Goal: Transaction & Acquisition: Purchase product/service

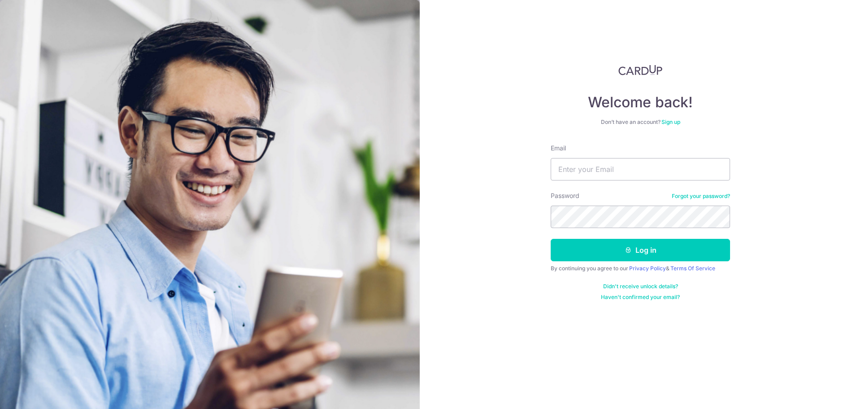
type input "[PERSON_NAME][DOMAIN_NAME][EMAIL_ADDRESS][PERSON_NAME][DOMAIN_NAME]"
click at [551, 239] on button "Log in" at bounding box center [640, 250] width 179 height 22
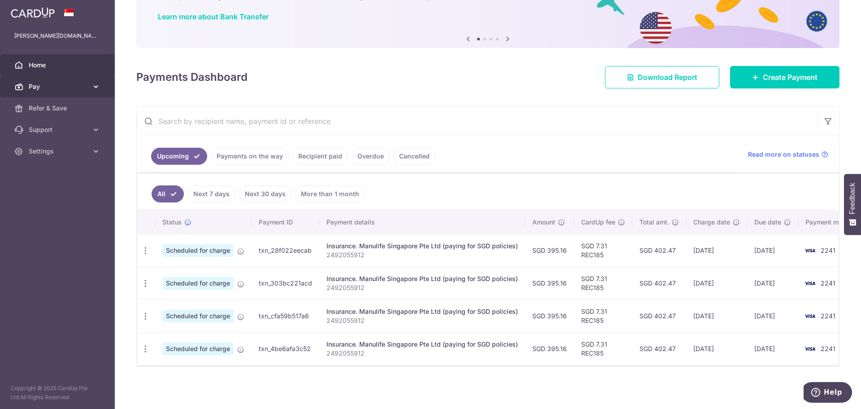
click at [87, 90] on span "Pay" at bounding box center [58, 86] width 59 height 9
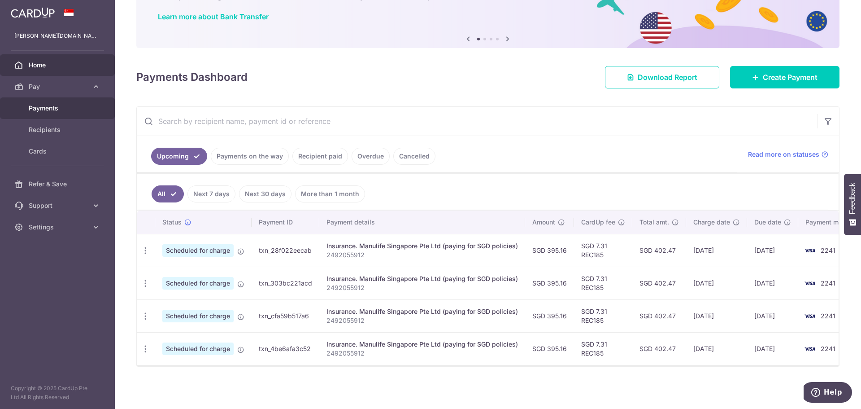
click at [49, 105] on span "Payments" at bounding box center [58, 108] width 59 height 9
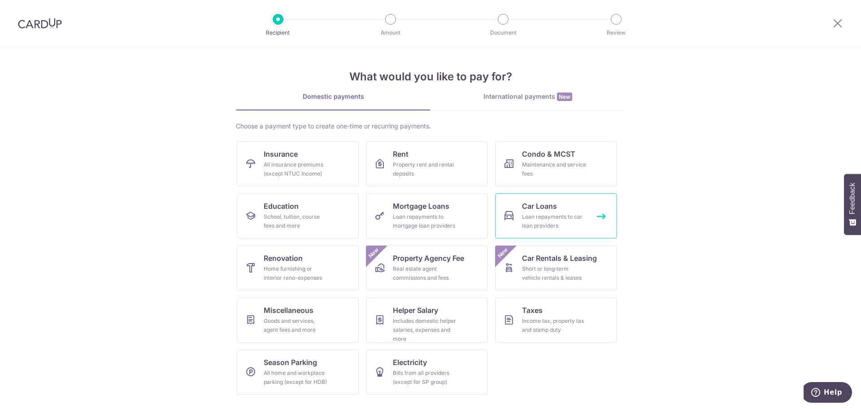
click at [549, 217] on div "Loan repayments to car loan providers" at bounding box center [554, 221] width 65 height 18
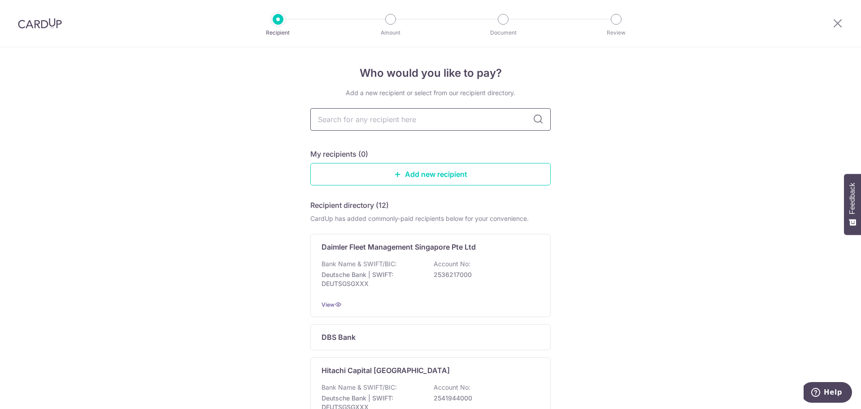
click at [410, 117] on input "text" at bounding box center [430, 119] width 240 height 22
type input "hl"
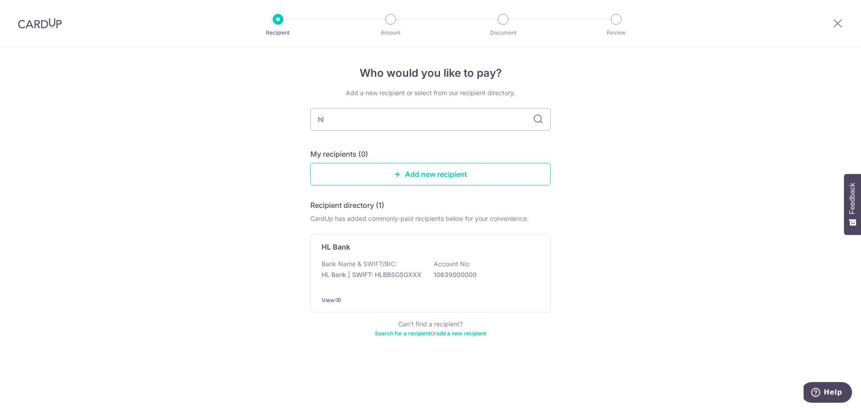
click at [417, 148] on div "Add a new recipient or select from our recipient directory. hl My recipients (0…" at bounding box center [430, 218] width 240 height 260
click at [432, 123] on input "hl" at bounding box center [430, 119] width 240 height 22
click at [522, 122] on input "hl" at bounding box center [430, 119] width 240 height 22
click at [465, 122] on input "hl" at bounding box center [430, 119] width 240 height 22
type input "hl ass"
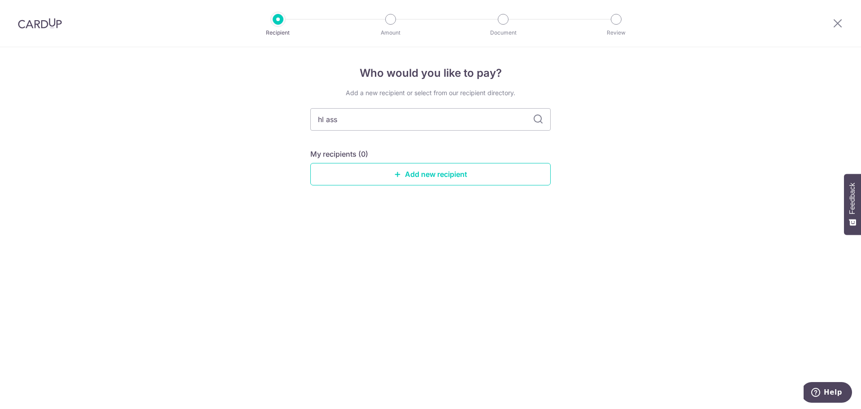
click at [539, 123] on icon at bounding box center [538, 119] width 11 height 11
click at [538, 120] on icon at bounding box center [538, 119] width 11 height 11
click at [358, 126] on input "hl ass" at bounding box center [430, 119] width 240 height 22
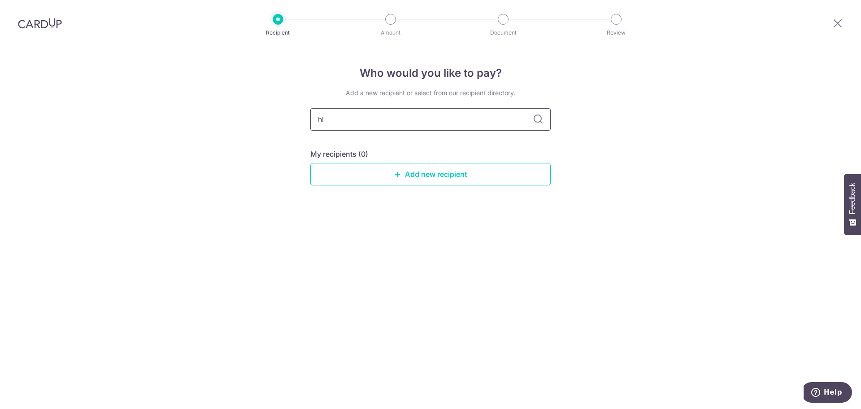
type input "hl"
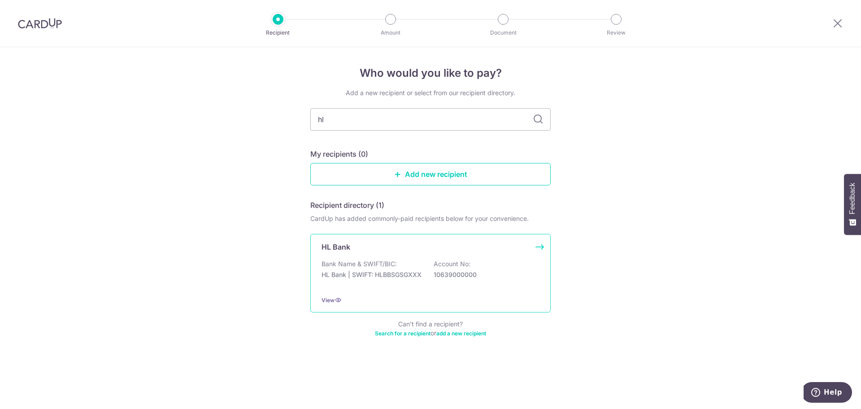
click at [392, 240] on div "HL Bank Bank Name & SWIFT/BIC: HL Bank | SWIFT: HLBBSGSGXXX Account No: 1063900…" at bounding box center [430, 273] width 240 height 78
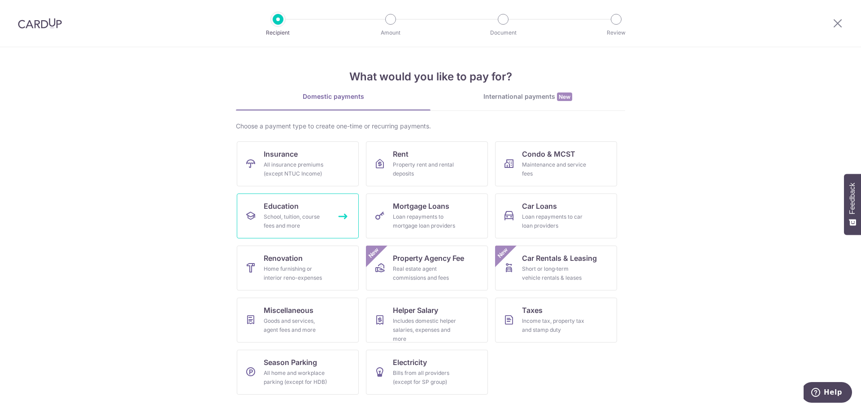
click at [299, 216] on div "School, tuition, course fees and more" at bounding box center [296, 221] width 65 height 18
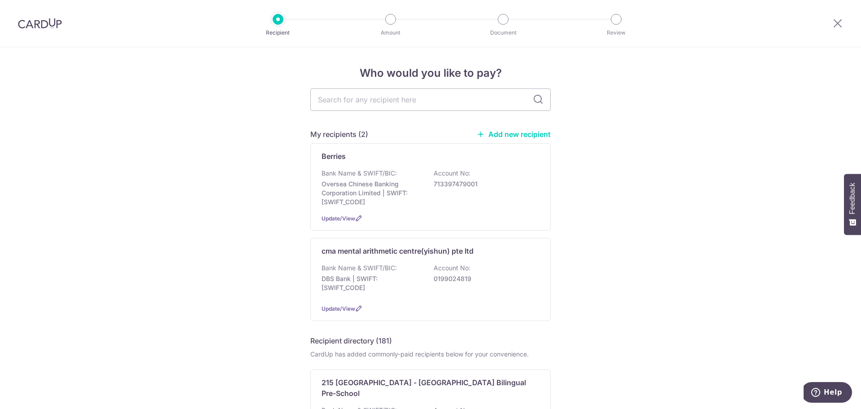
click at [499, 134] on link "Add new recipient" at bounding box center [514, 134] width 74 height 9
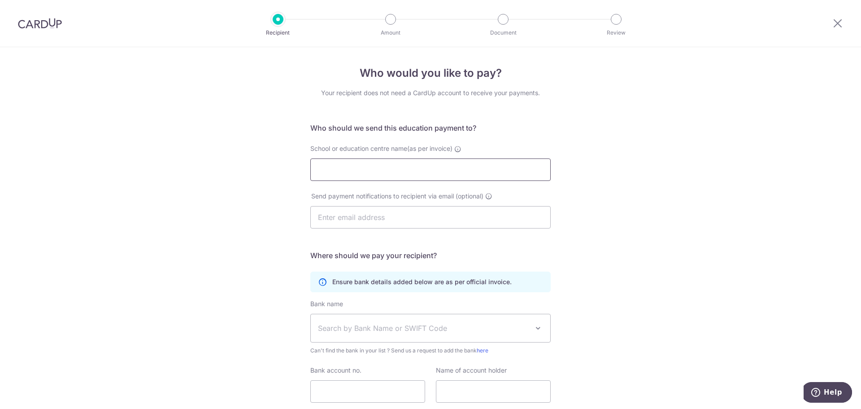
click at [395, 172] on input "School or education centre name(as per invoice)" at bounding box center [430, 169] width 240 height 22
type input "knowledge for kids pte ltd"
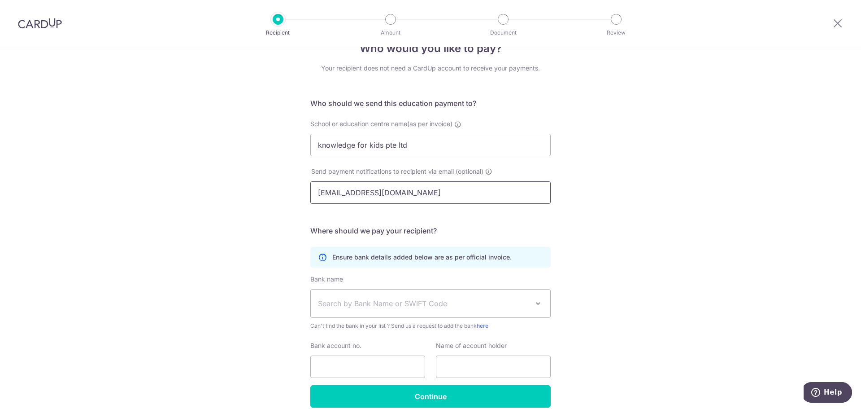
scroll to position [45, 0]
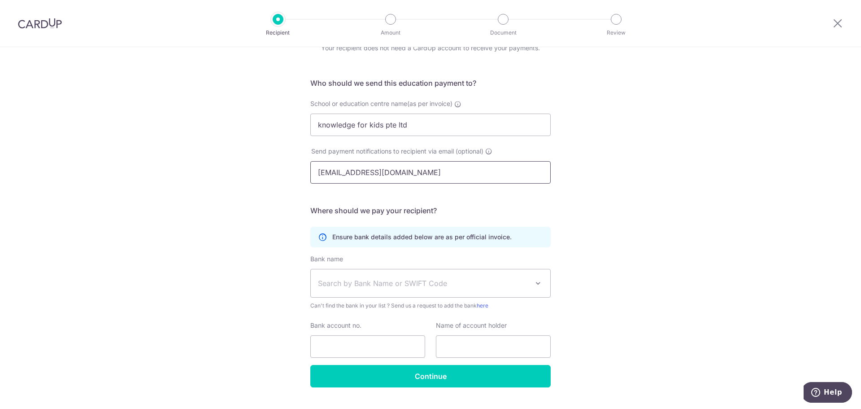
type input "northpoint@myenglish.com.sg"
click at [388, 287] on span "Search by Bank Name or SWIFT Code" at bounding box center [423, 283] width 211 height 11
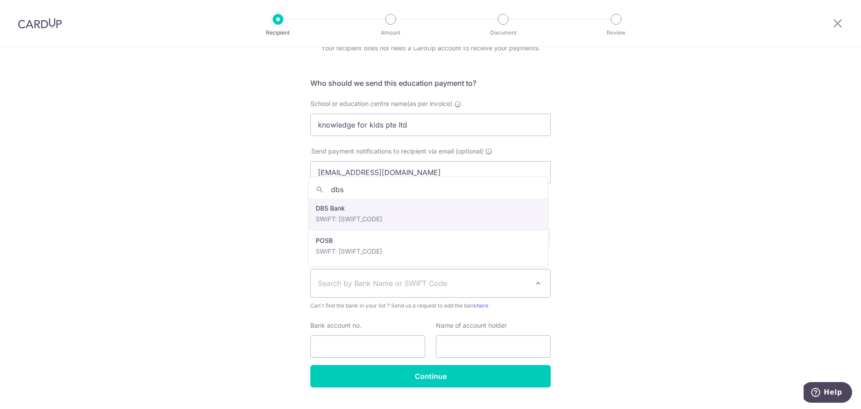
type input "dbs"
select select "6"
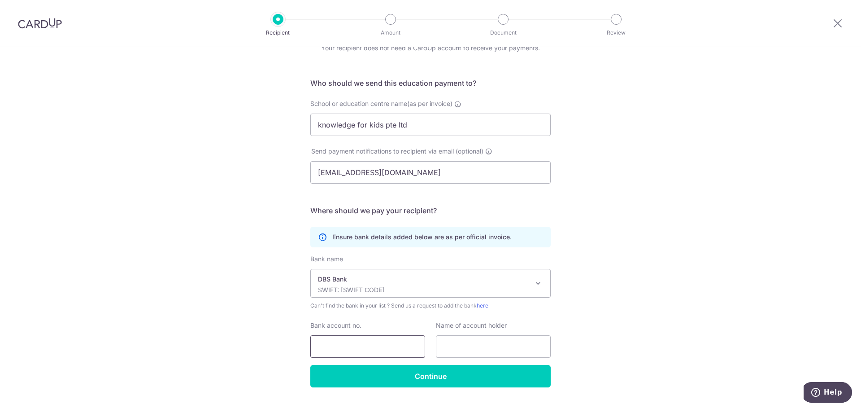
click at [391, 345] on input "Bank account no." at bounding box center [367, 346] width 115 height 22
type input "0725815410"
click at [438, 343] on input "text" at bounding box center [493, 346] width 115 height 22
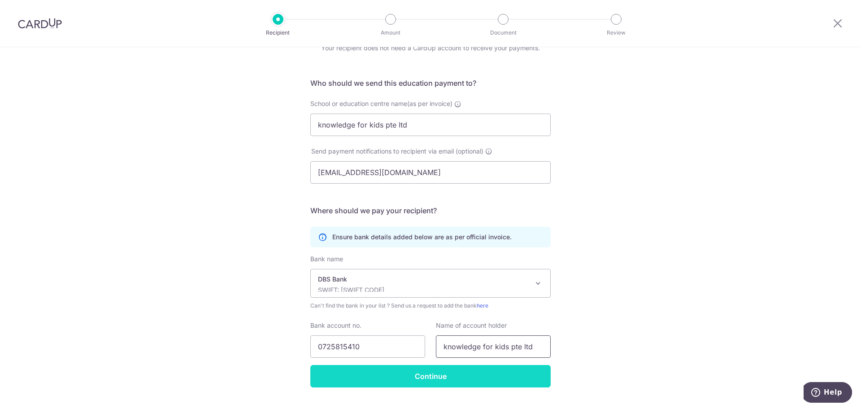
type input "knowledge for kids pte ltd"
click at [424, 378] on input "Continue" at bounding box center [430, 376] width 240 height 22
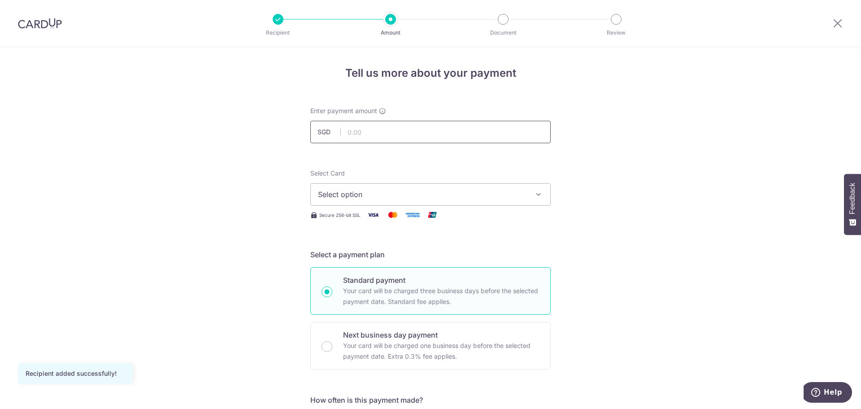
click at [381, 138] on input "text" at bounding box center [430, 132] width 240 height 22
type input "671.00"
click at [389, 187] on button "Select option" at bounding box center [430, 194] width 240 height 22
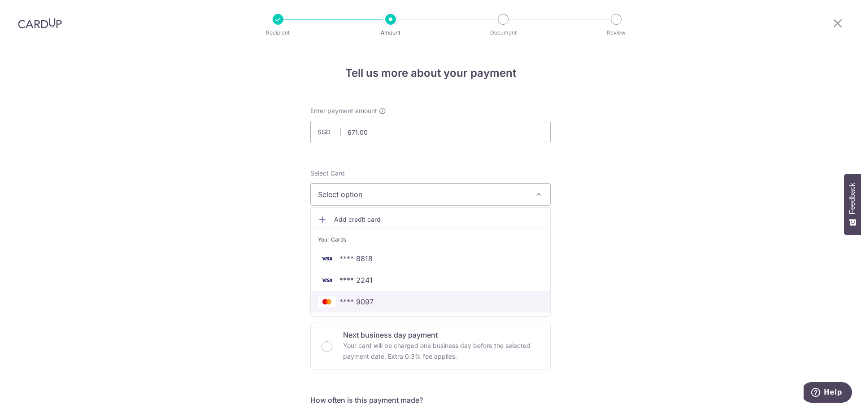
click at [370, 297] on span "**** 9097" at bounding box center [356, 301] width 34 height 11
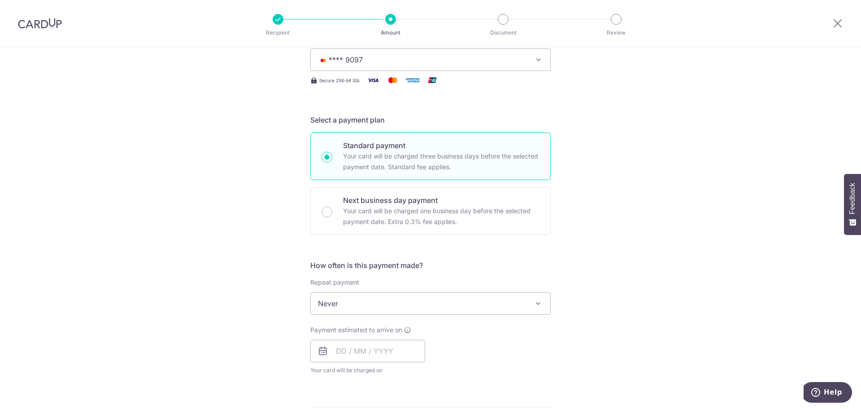
scroll to position [179, 0]
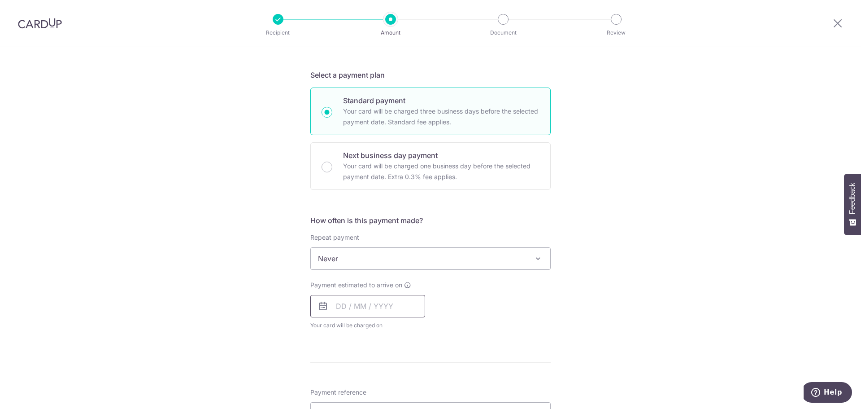
click at [333, 306] on input "text" at bounding box center [367, 306] width 115 height 22
click at [347, 388] on link "8" at bounding box center [346, 387] width 14 height 14
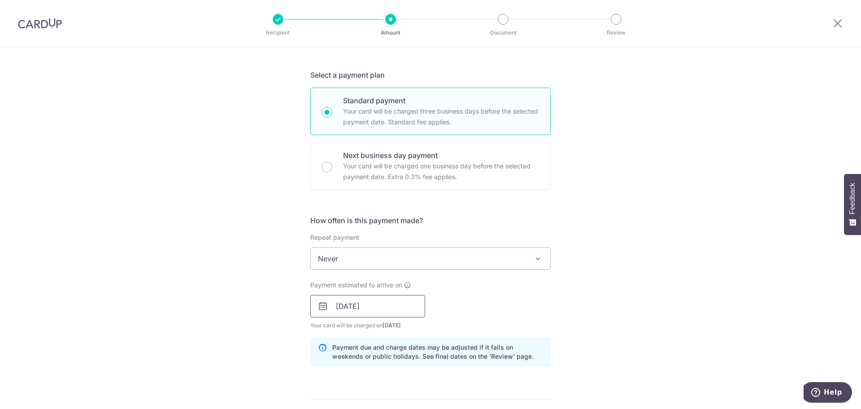
click at [395, 304] on input "08/09/2025" at bounding box center [367, 306] width 115 height 22
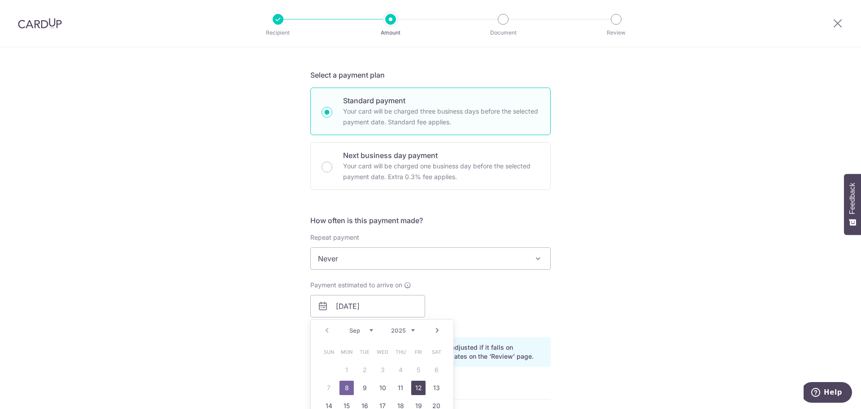
click at [411, 384] on link "12" at bounding box center [418, 387] width 14 height 14
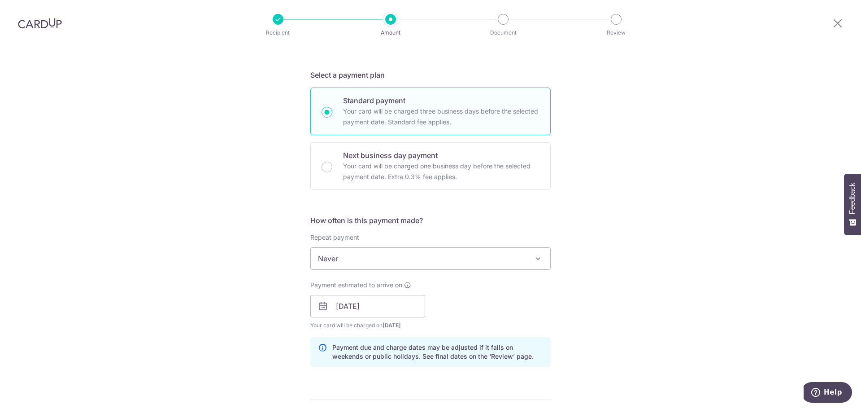
click at [464, 320] on div "Payment estimated to arrive on 12/09/2025 Prev Next Sep Oct Nov Dec 2025 2026 2…" at bounding box center [430, 304] width 251 height 49
click at [397, 304] on input "12/09/2025" at bounding box center [367, 306] width 115 height 22
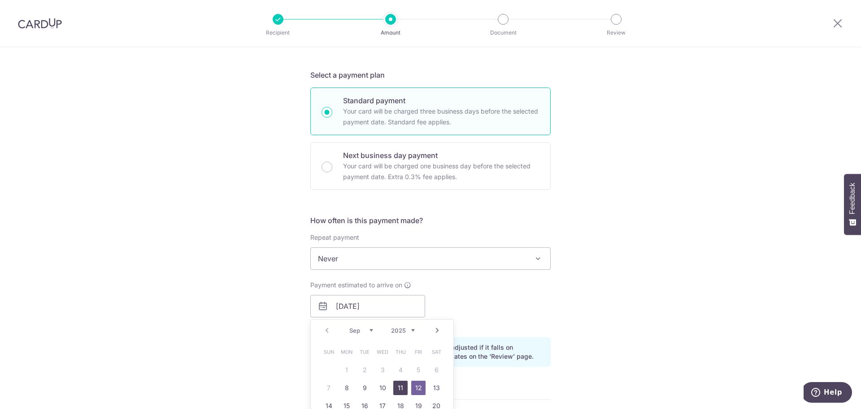
click at [398, 384] on link "11" at bounding box center [400, 387] width 14 height 14
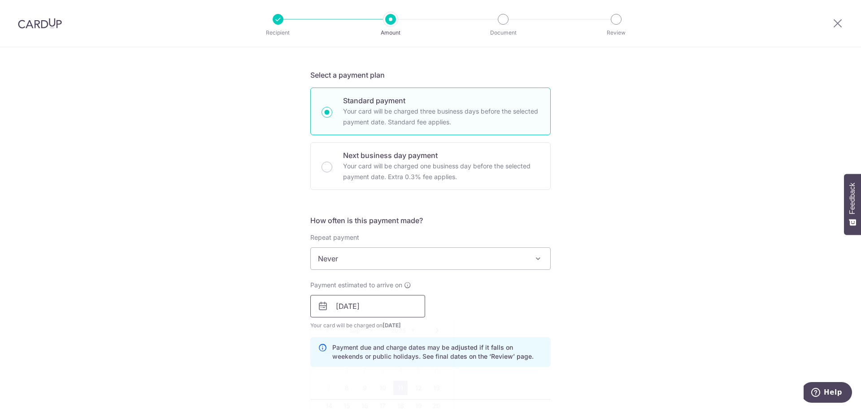
click at [400, 309] on input "11/09/2025" at bounding box center [367, 306] width 115 height 22
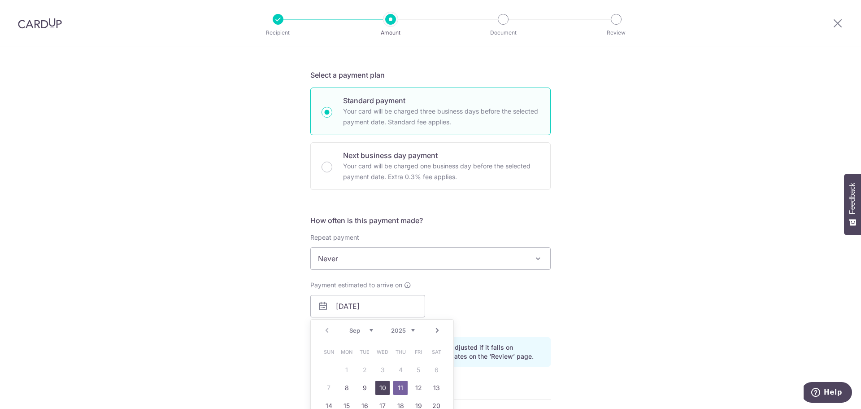
click at [381, 385] on link "10" at bounding box center [382, 387] width 14 height 14
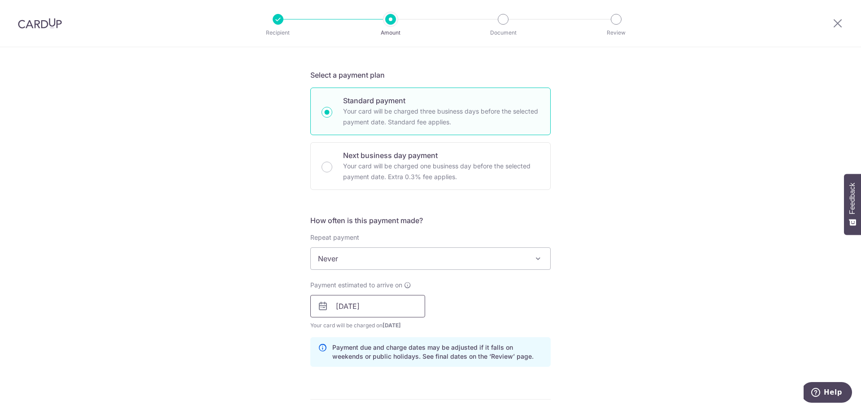
click at [396, 309] on input "10/09/2025" at bounding box center [367, 306] width 115 height 22
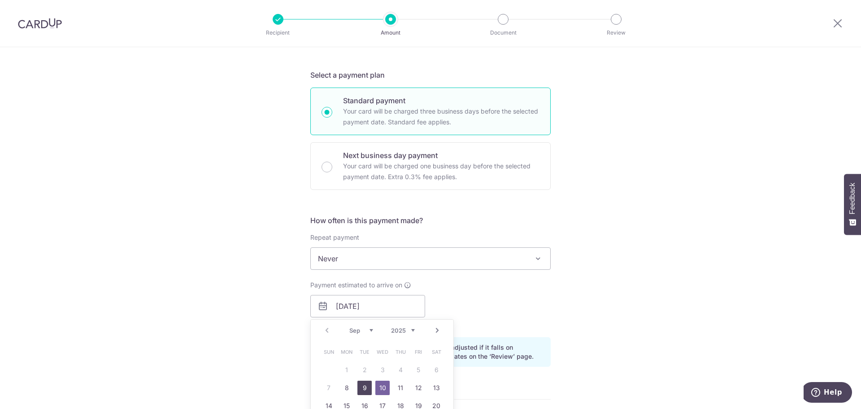
click at [363, 385] on link "9" at bounding box center [364, 387] width 14 height 14
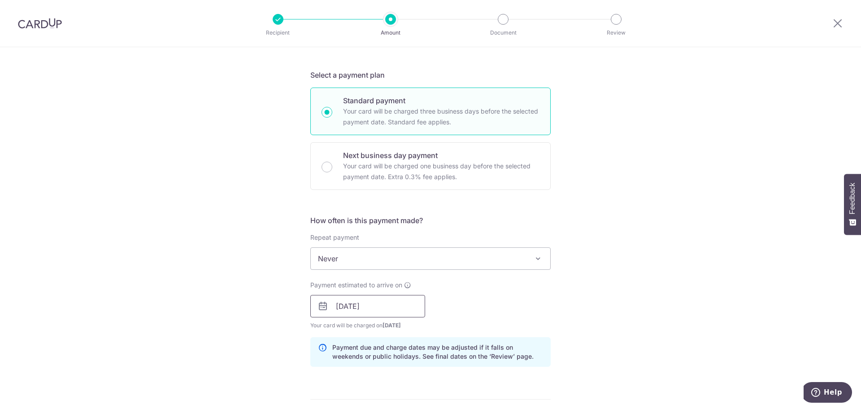
click at [370, 306] on input "[DATE]" at bounding box center [367, 306] width 115 height 22
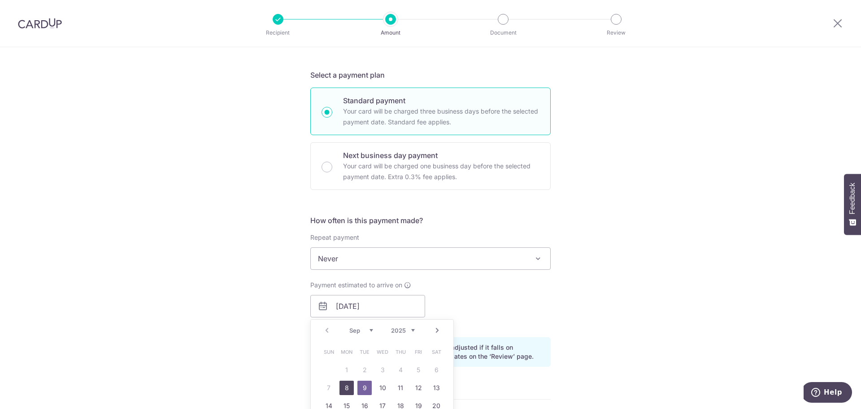
click at [343, 388] on link "8" at bounding box center [346, 387] width 14 height 14
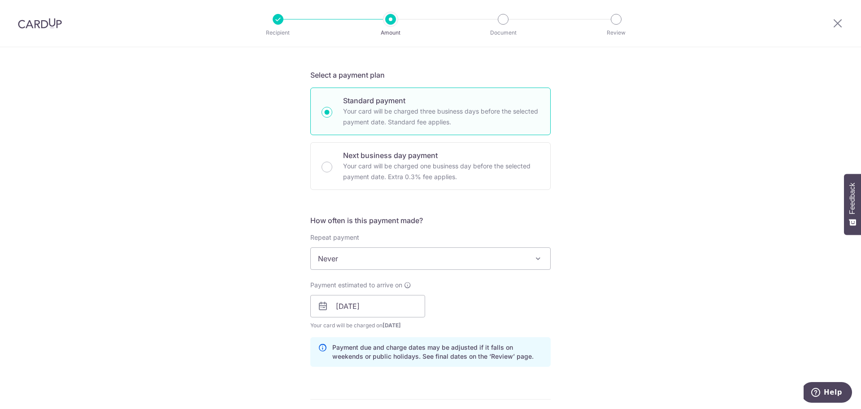
click at [444, 302] on div "Payment estimated to arrive on 08/09/2025 Prev Next Sep Oct Nov Dec 2025 2026 2…" at bounding box center [430, 304] width 251 height 49
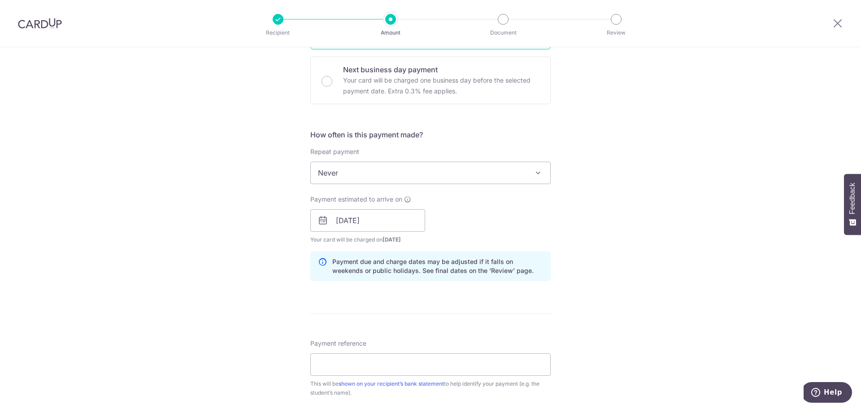
scroll to position [269, 0]
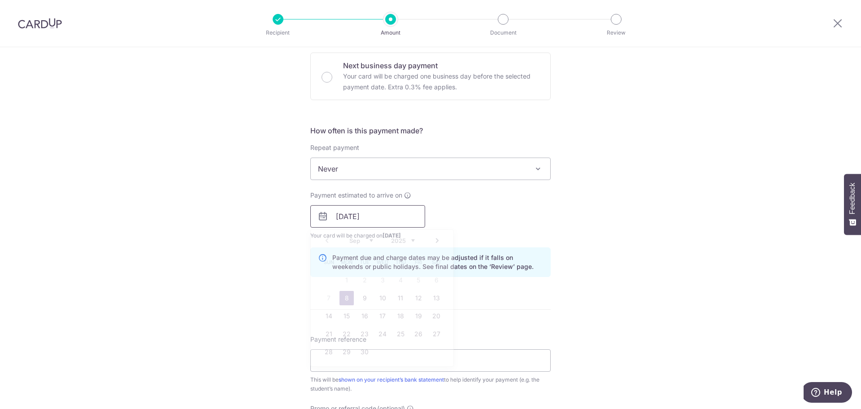
click at [391, 216] on input "[DATE]" at bounding box center [367, 216] width 115 height 22
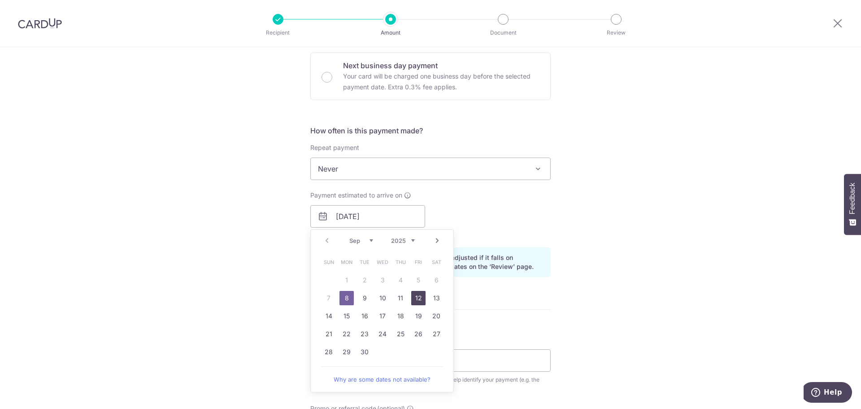
click at [413, 297] on link "12" at bounding box center [418, 298] width 14 height 14
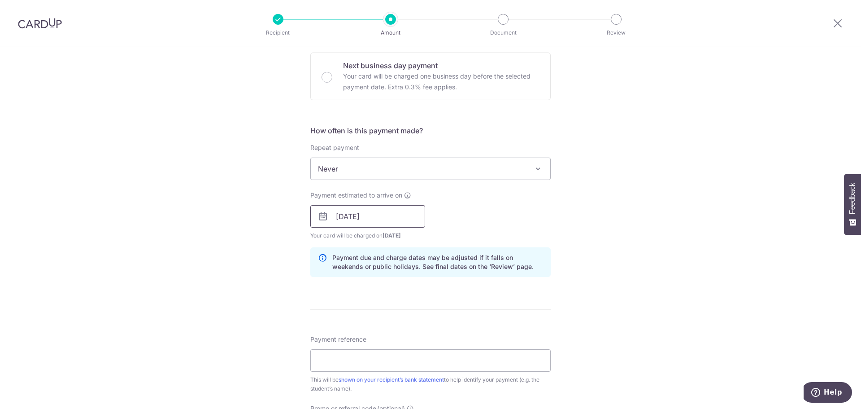
click at [377, 208] on input "12/09/2025" at bounding box center [367, 216] width 115 height 22
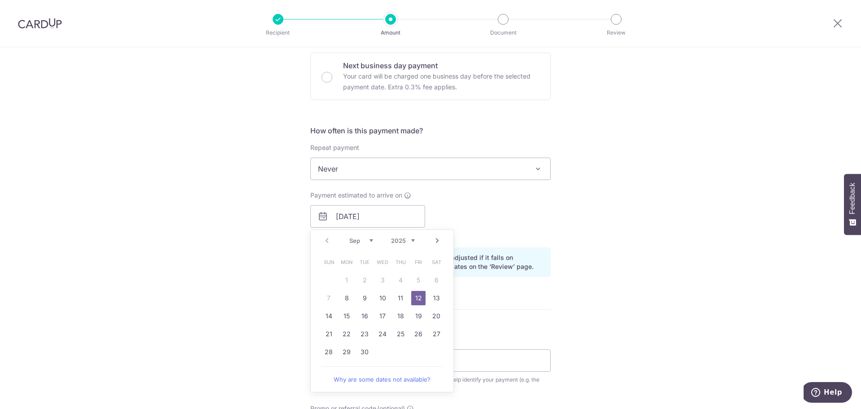
click at [348, 295] on link "8" at bounding box center [346, 298] width 14 height 14
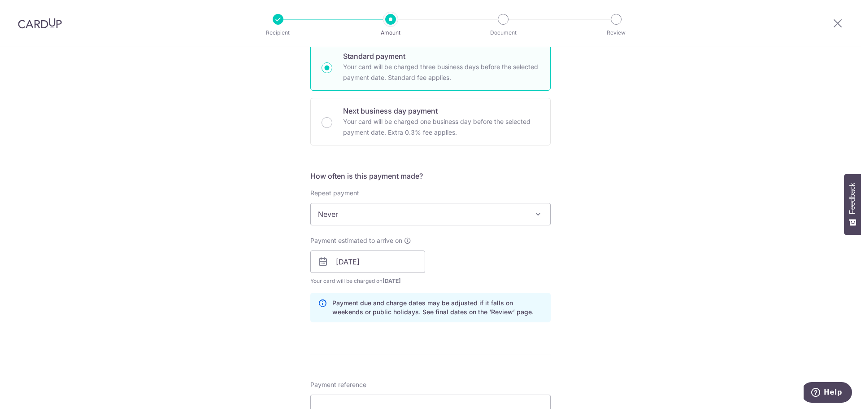
scroll to position [224, 0]
click at [501, 290] on div "How often is this payment made? Repeat payment Never Every week Every month Eve…" at bounding box center [430, 249] width 240 height 159
click at [504, 263] on div "Payment estimated to arrive on 08/09/2025 Prev Next Sep Oct Nov Dec 2025 2026 2…" at bounding box center [430, 259] width 251 height 49
click at [376, 265] on input "08/09/2025" at bounding box center [367, 261] width 115 height 22
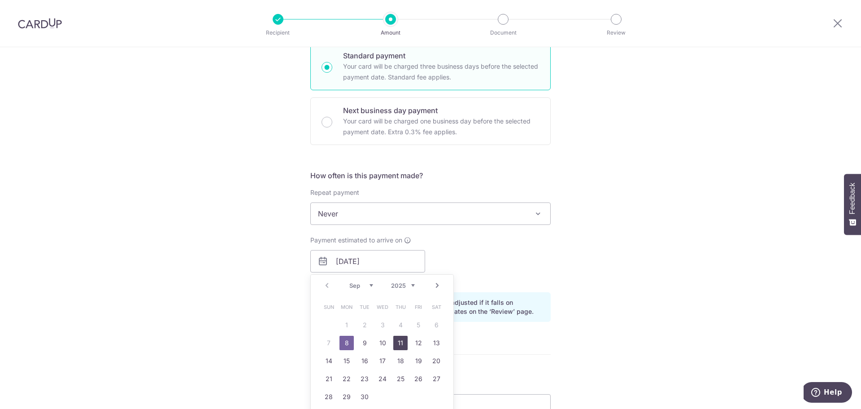
click at [400, 342] on link "11" at bounding box center [400, 342] width 14 height 14
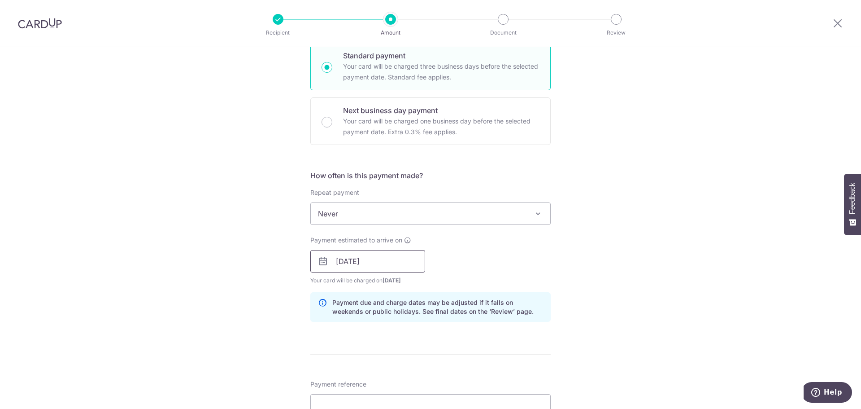
click at [380, 263] on input "11/09/2025" at bounding box center [367, 261] width 115 height 22
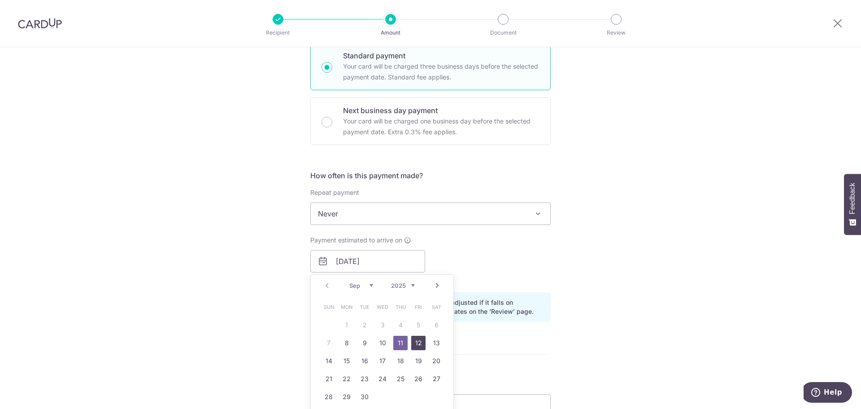
click at [415, 344] on link "12" at bounding box center [418, 342] width 14 height 14
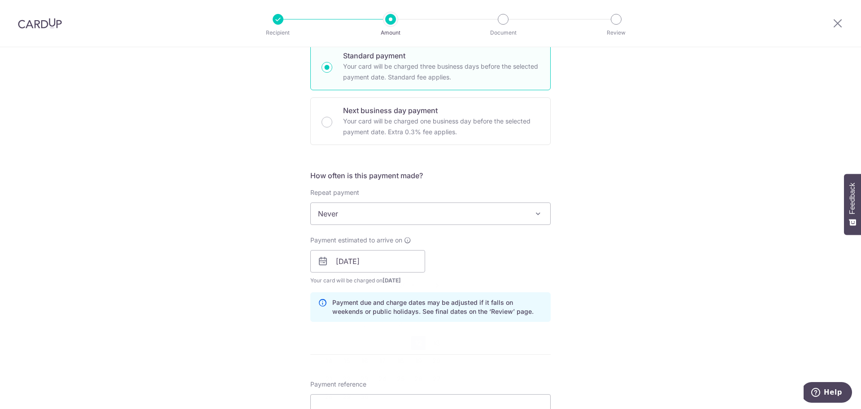
click at [498, 268] on div "Payment estimated to arrive on 12/09/2025 Prev Next Sep Oct Nov Dec 2025 2026 2…" at bounding box center [430, 259] width 251 height 49
click at [404, 268] on input "12/09/2025" at bounding box center [367, 261] width 115 height 22
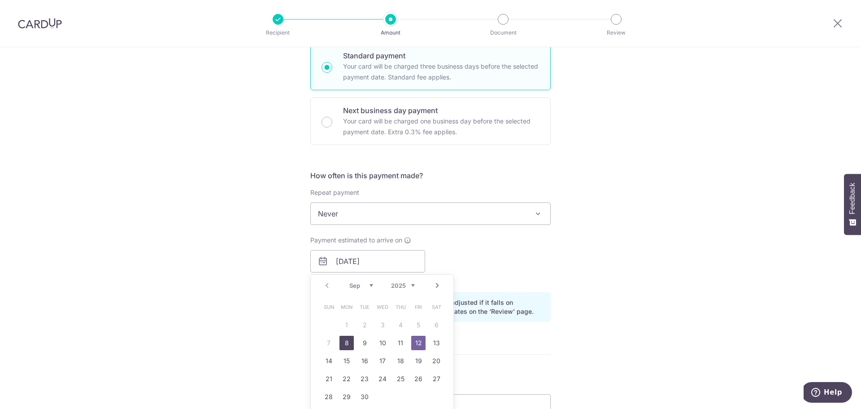
click at [346, 340] on link "8" at bounding box center [346, 342] width 14 height 14
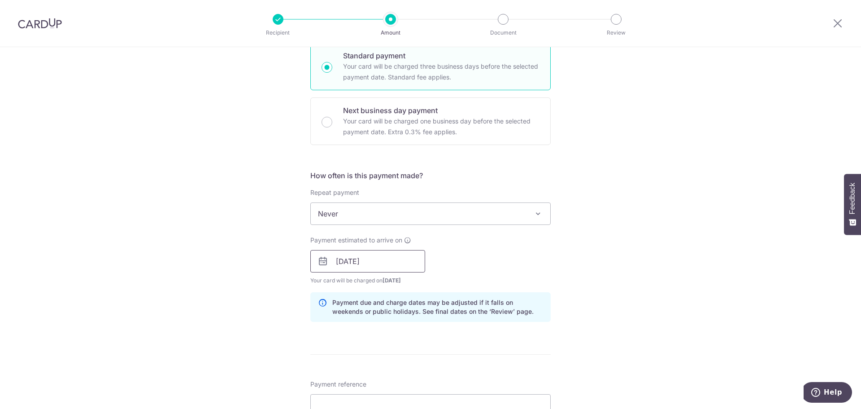
click at [397, 262] on input "08/09/2025" at bounding box center [367, 261] width 115 height 22
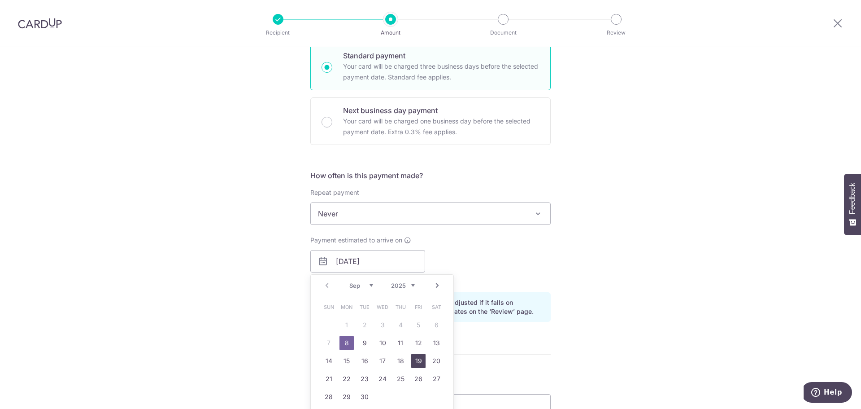
click at [417, 358] on link "19" at bounding box center [418, 360] width 14 height 14
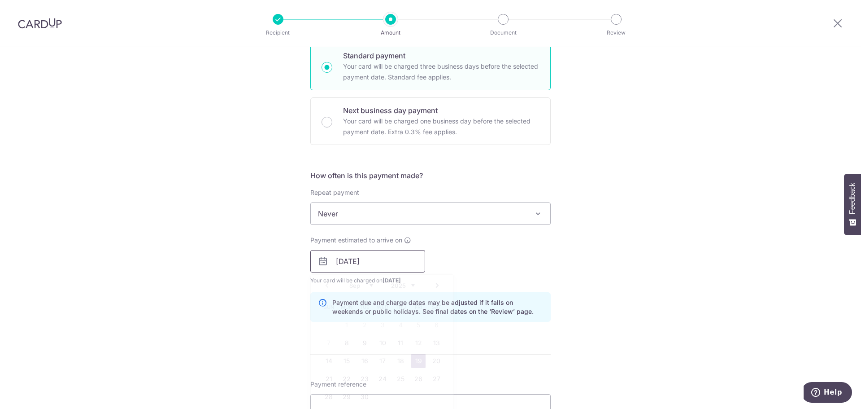
click at [385, 259] on input "19/09/2025" at bounding box center [367, 261] width 115 height 22
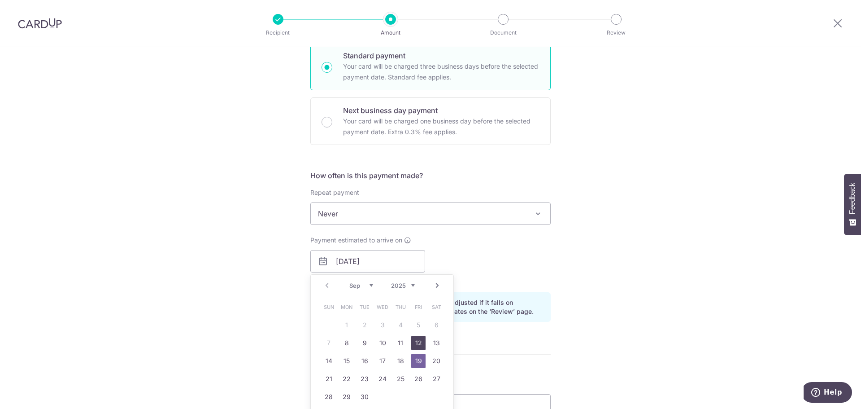
click at [414, 342] on link "12" at bounding box center [418, 342] width 14 height 14
type input "12/09/2025"
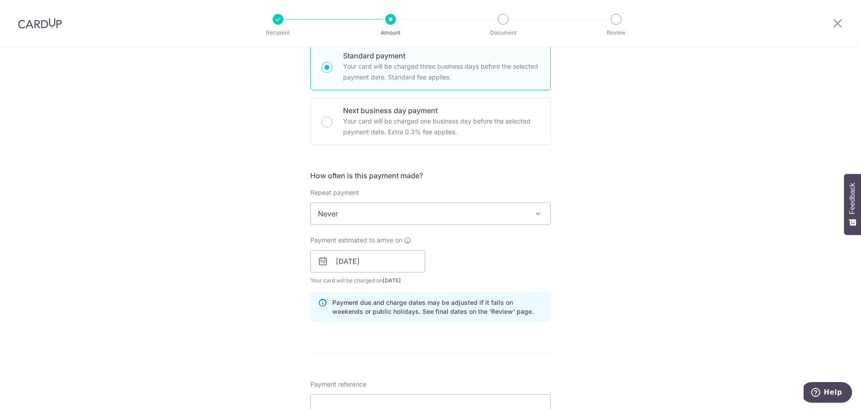
click at [524, 266] on div "Payment estimated to arrive on 12/09/2025 Prev Next Sep Oct Nov Dec 2025 2026 2…" at bounding box center [430, 259] width 251 height 49
click at [479, 272] on div "Payment estimated to arrive on 12/09/2025 Prev Next Sep Oct Nov Dec 2025 2026 2…" at bounding box center [430, 259] width 251 height 49
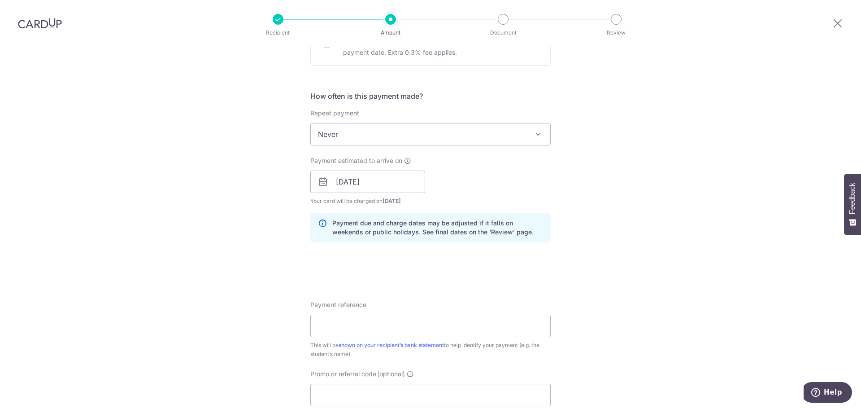
scroll to position [359, 0]
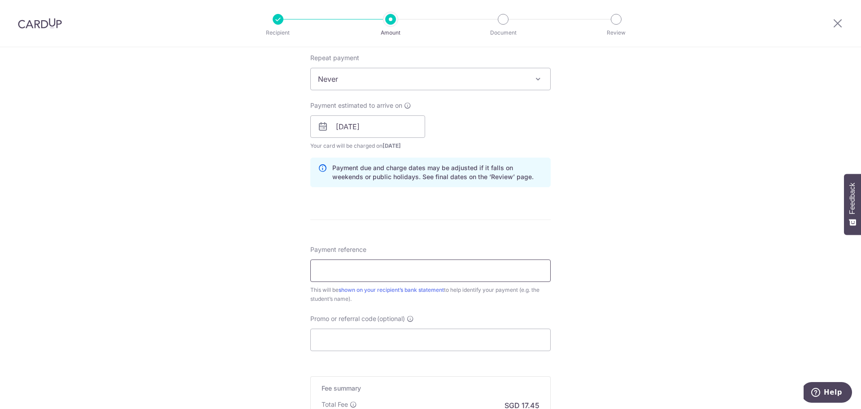
click at [378, 267] on input "Payment reference" at bounding box center [430, 270] width 240 height 22
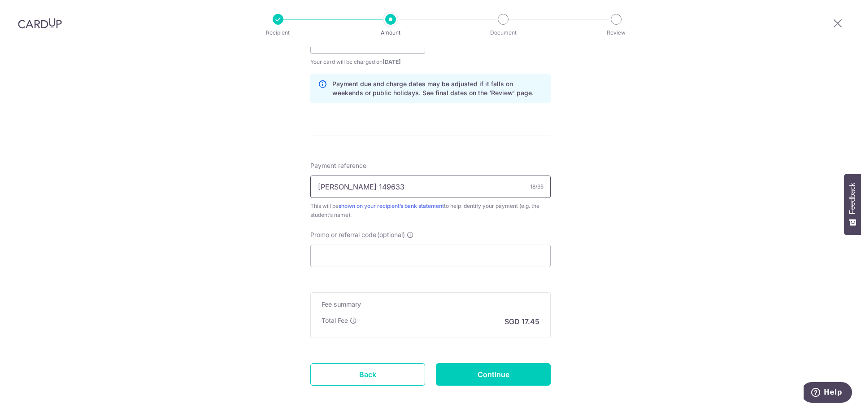
scroll to position [448, 0]
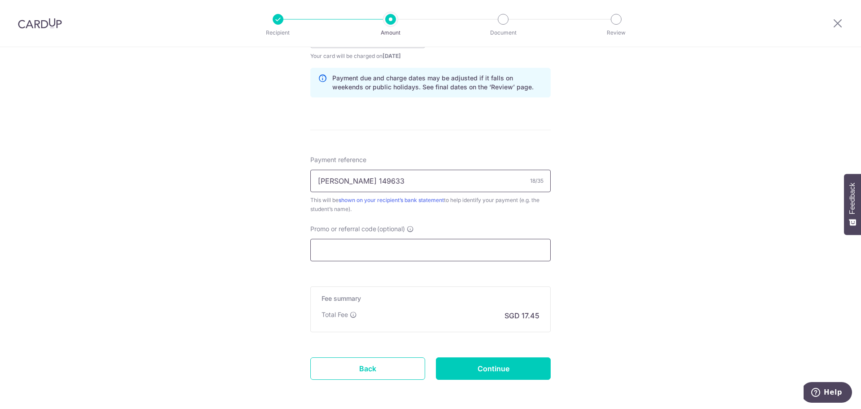
type input "hannah wang 149633"
click at [374, 251] on input "Promo or referral code (optional)" at bounding box center [430, 250] width 240 height 22
paste input "OFF225"
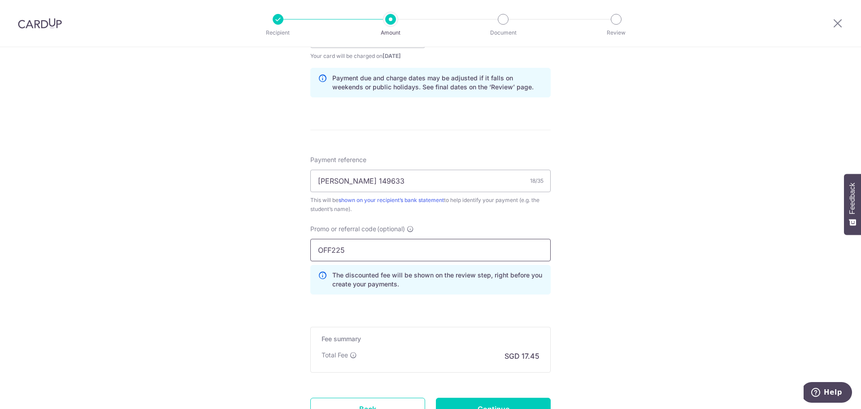
type input "OFF225"
click at [582, 261] on div "Tell us more about your payment Enter payment amount SGD 671.00 671.00 Recipien…" at bounding box center [430, 43] width 861 height 888
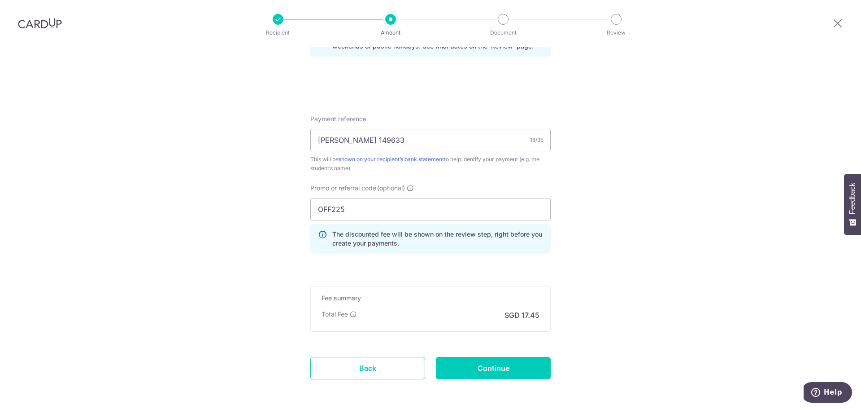
scroll to position [527, 0]
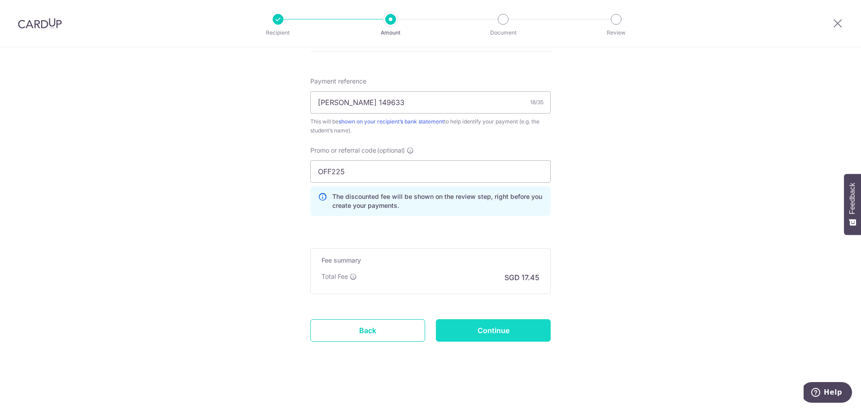
click at [517, 332] on input "Continue" at bounding box center [493, 330] width 115 height 22
type input "Create Schedule"
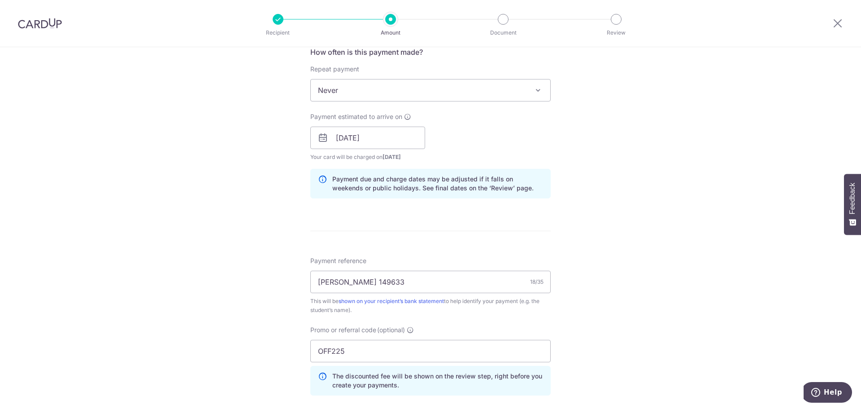
scroll to position [189, 0]
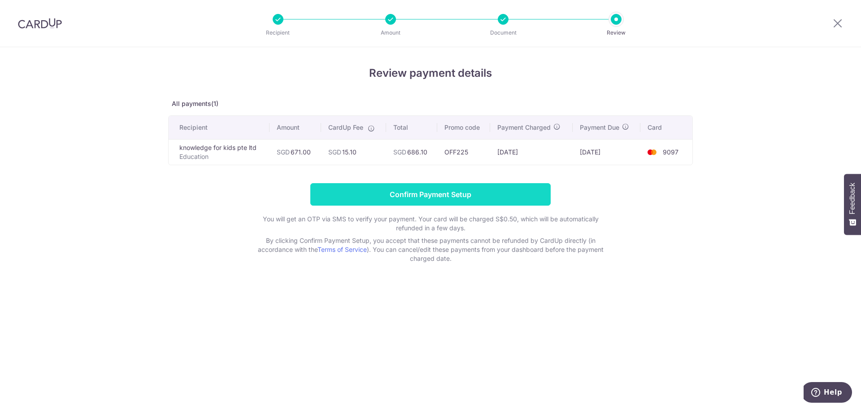
click at [508, 189] on input "Confirm Payment Setup" at bounding box center [430, 194] width 240 height 22
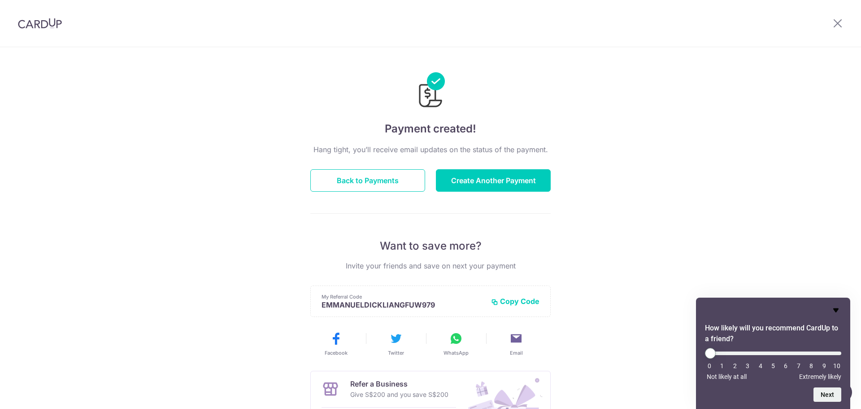
click at [839, 305] on icon "Hide survey" at bounding box center [836, 309] width 11 height 11
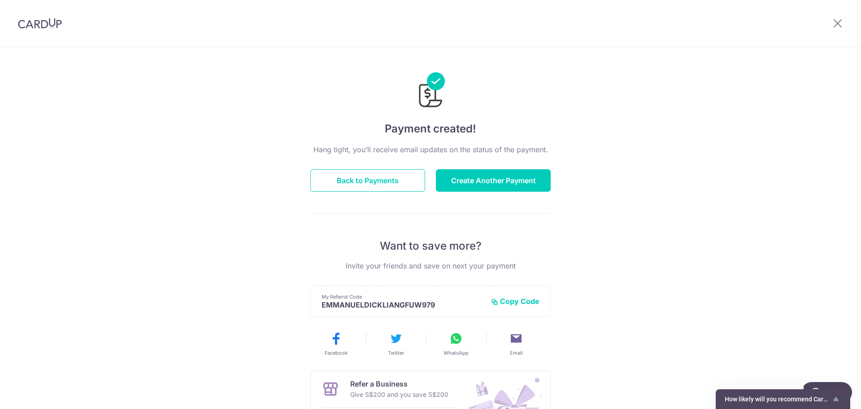
drag, startPoint x: 779, startPoint y: 248, endPoint x: 710, endPoint y: 203, distance: 82.3
click at [778, 248] on div "Payment created! Hang tight, you’ll receive email updates on the status of the …" at bounding box center [430, 286] width 861 height 479
click at [493, 182] on button "Create Another Payment" at bounding box center [493, 180] width 115 height 22
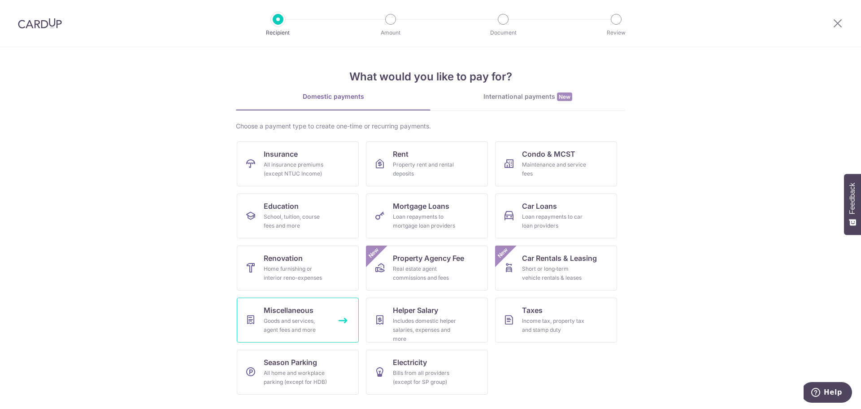
click at [309, 319] on div "Goods and services, agent fees and more" at bounding box center [296, 325] width 65 height 18
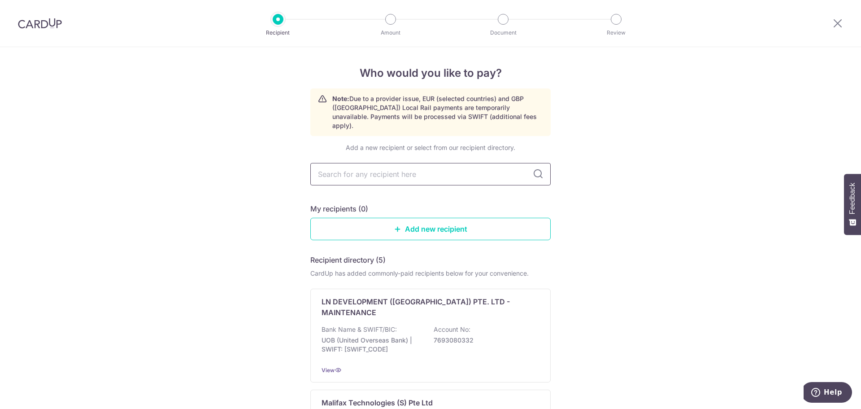
click at [398, 165] on input "text" at bounding box center [430, 174] width 240 height 22
drag, startPoint x: 630, startPoint y: 159, endPoint x: 625, endPoint y: 156, distance: 5.6
click at [413, 217] on link "Add new recipient" at bounding box center [430, 228] width 240 height 22
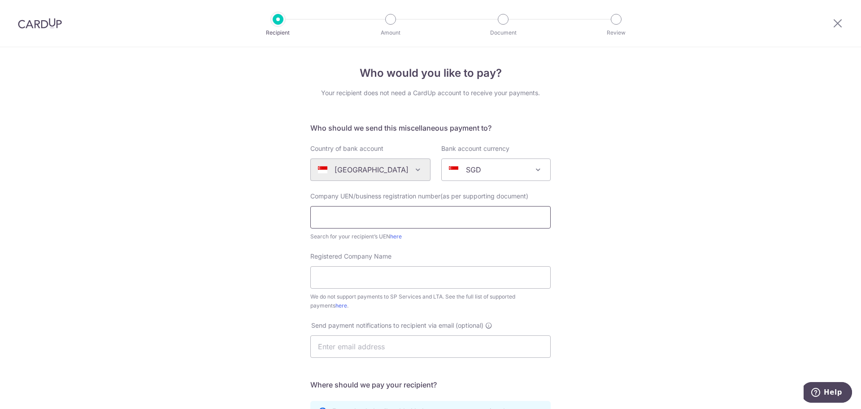
click at [394, 218] on input "text" at bounding box center [430, 217] width 240 height 22
type input "201805936H"
click at [357, 279] on input "Registered Company Name" at bounding box center [430, 277] width 240 height 22
click at [318, 277] on input "ecospace pest management pte ltd" at bounding box center [430, 277] width 240 height 22
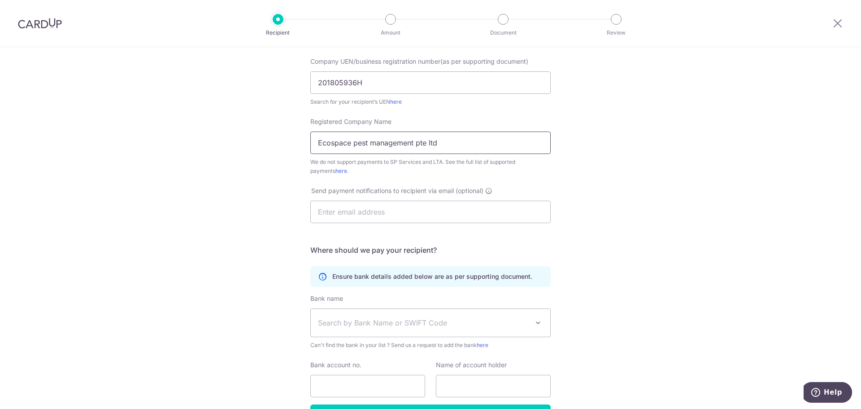
type input "Ecospace pest management pte ltd"
click at [448, 314] on span "Search by Bank Name or SWIFT Code" at bounding box center [430, 323] width 239 height 28
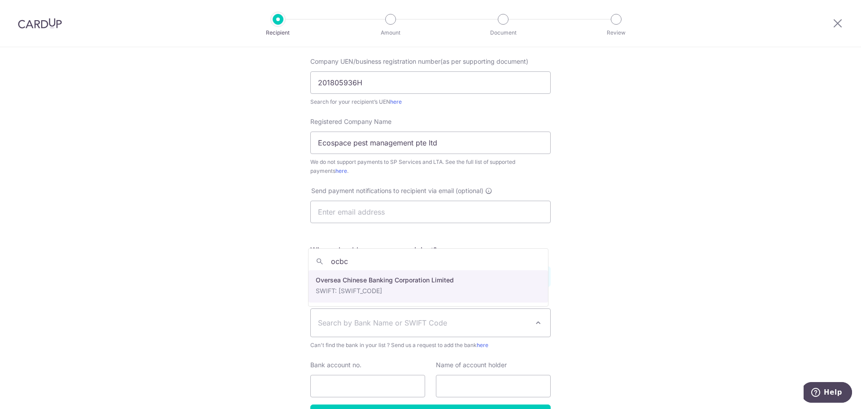
type input "ocbc"
select select "12"
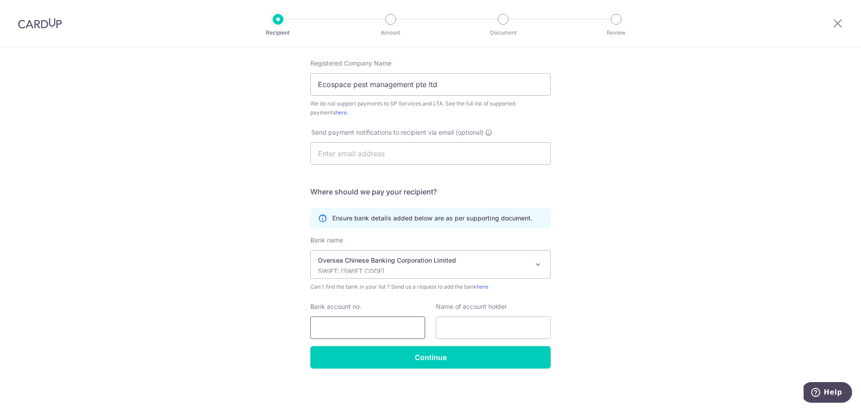
scroll to position [195, 0]
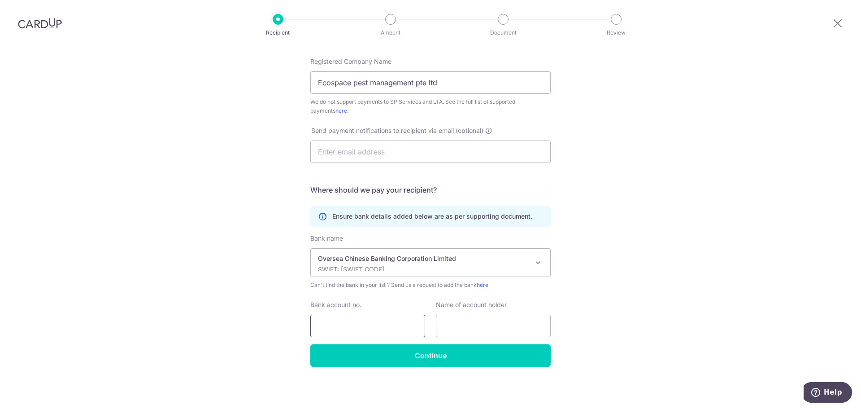
click at [369, 328] on input "Bank account no." at bounding box center [367, 325] width 115 height 22
type input "712614650001"
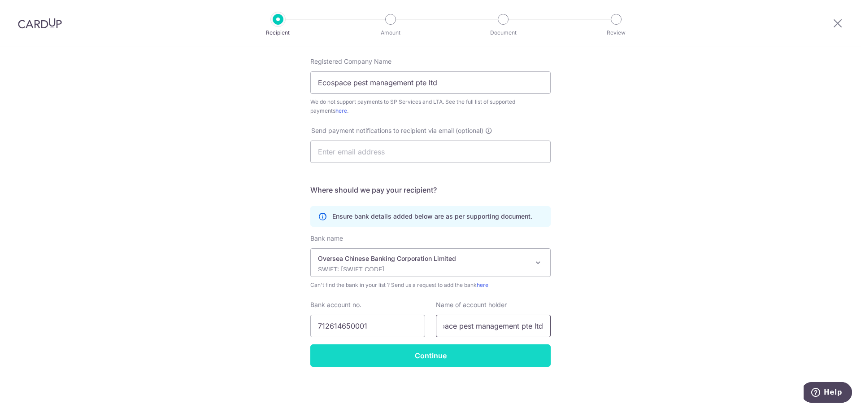
type input "ecospace pest management pte ltd"
click at [452, 350] on input "Continue" at bounding box center [430, 355] width 240 height 22
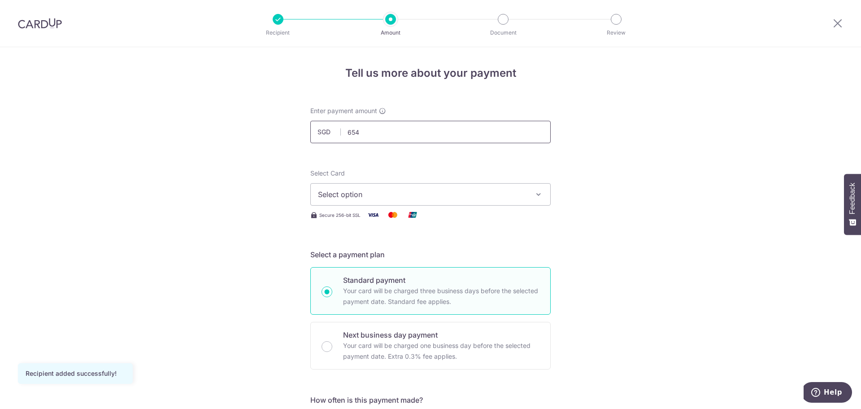
type input "654.00"
click at [440, 193] on span "Select option" at bounding box center [422, 194] width 209 height 11
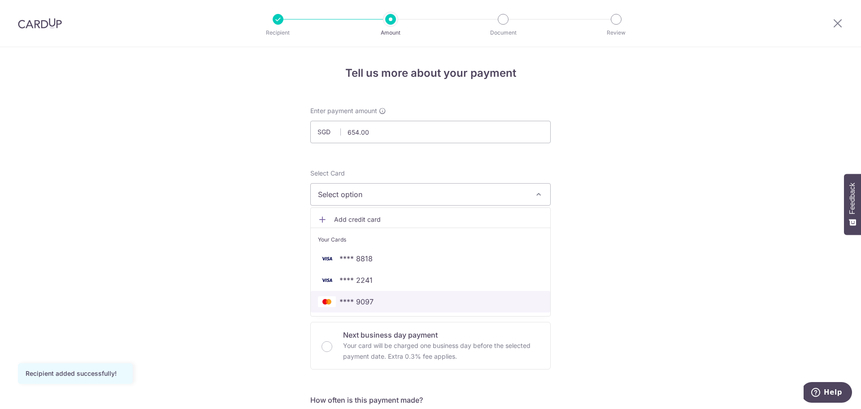
click at [407, 302] on span "**** 9097" at bounding box center [430, 301] width 225 height 11
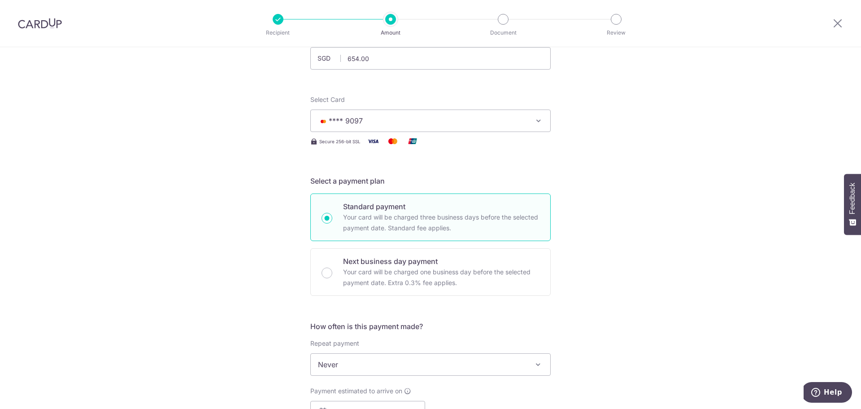
scroll to position [135, 0]
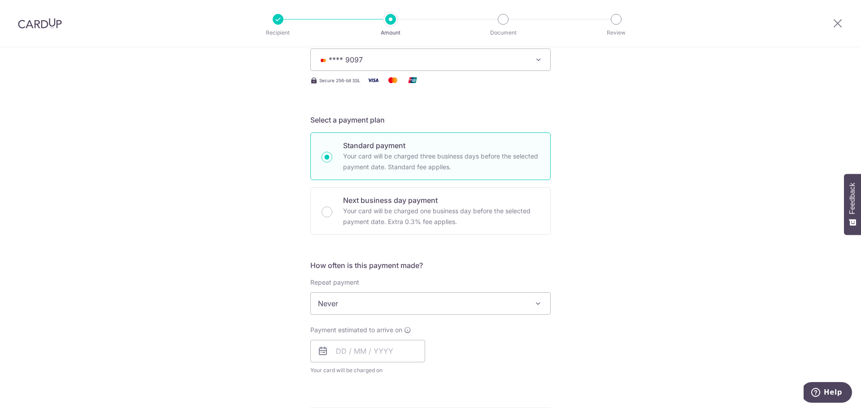
click at [388, 298] on span "Never" at bounding box center [430, 303] width 239 height 22
click at [340, 350] on input "text" at bounding box center [367, 350] width 115 height 22
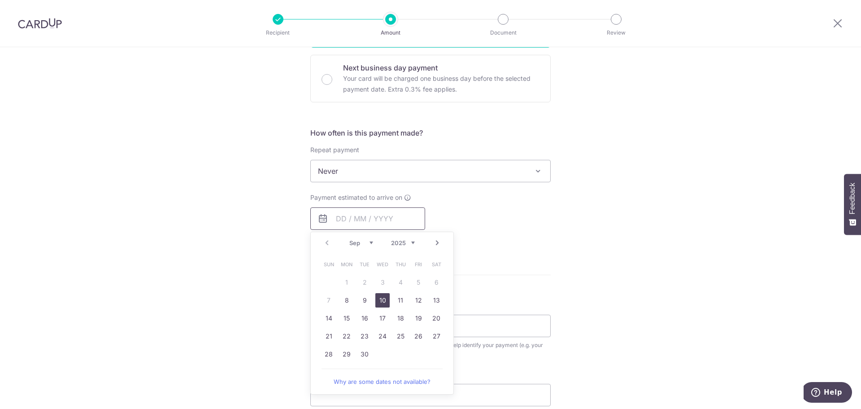
scroll to position [269, 0]
click at [344, 297] on link "8" at bounding box center [346, 298] width 14 height 14
type input "[DATE]"
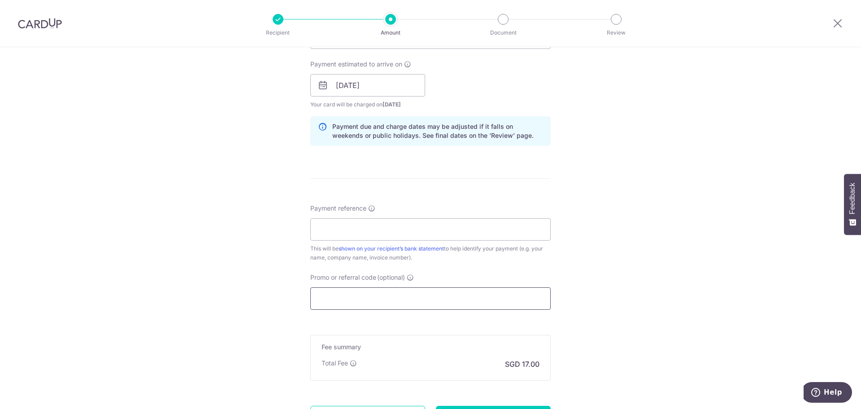
scroll to position [404, 0]
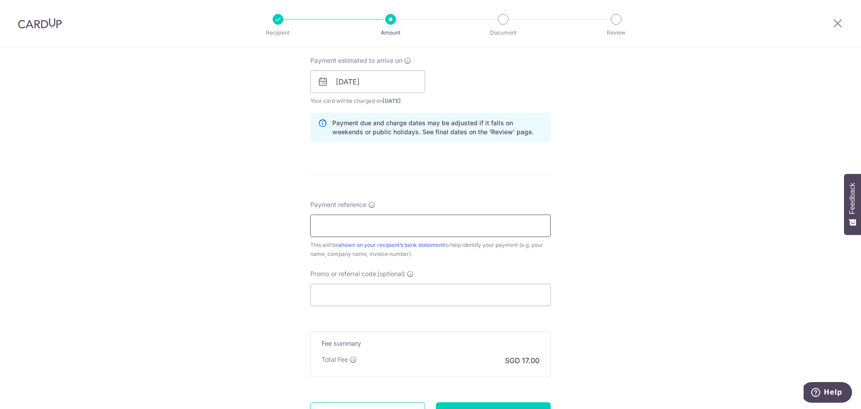
click at [381, 226] on input "Payment reference" at bounding box center [430, 225] width 240 height 22
click at [413, 226] on input "emmanuel wang" at bounding box center [430, 225] width 240 height 22
type input "emmanuel wang 202506314"
click at [440, 290] on input "Promo or referral code (optional)" at bounding box center [430, 294] width 240 height 22
paste input "OFF225"
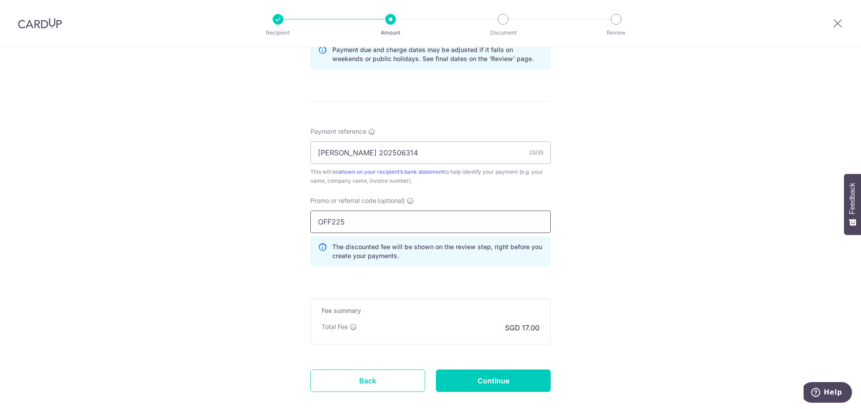
scroll to position [527, 0]
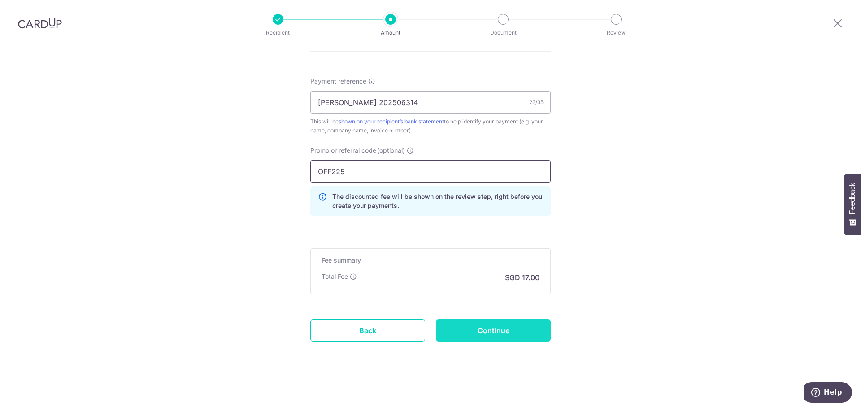
type input "OFF225"
click at [513, 329] on input "Continue" at bounding box center [493, 330] width 115 height 22
type input "Create Schedule"
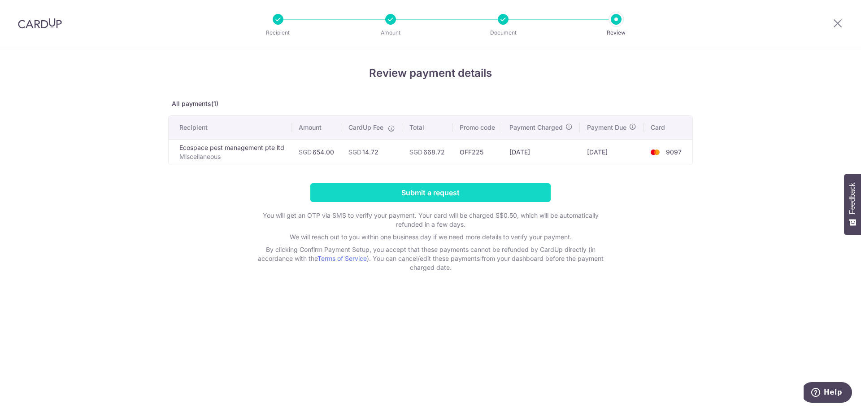
click at [433, 200] on input "Submit a request" at bounding box center [430, 192] width 240 height 19
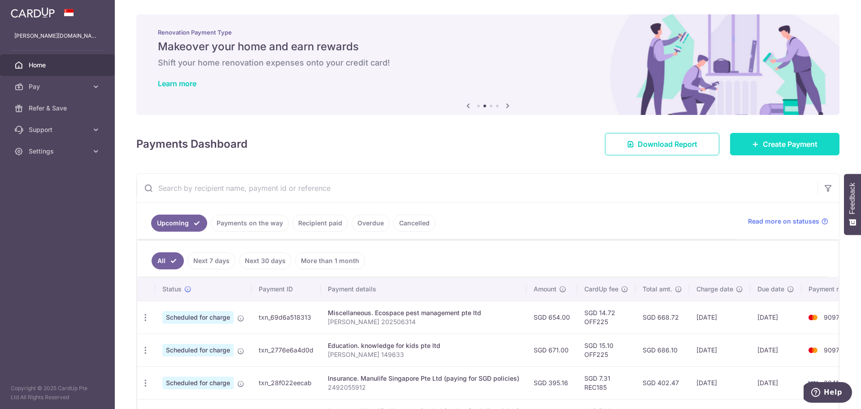
click at [793, 144] on span "Create Payment" at bounding box center [790, 144] width 55 height 11
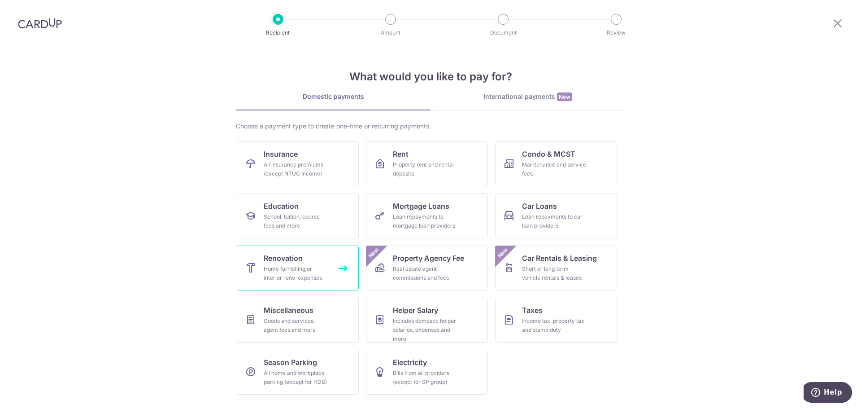
click at [303, 272] on div "Home furnishing or interior reno-expenses" at bounding box center [296, 273] width 65 height 18
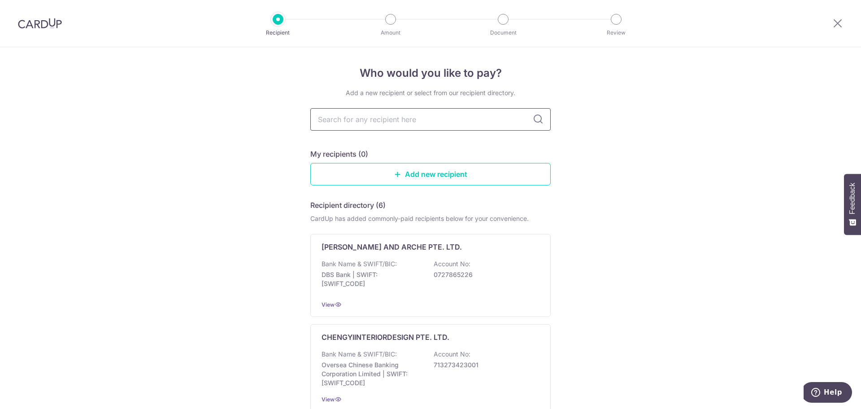
click at [413, 126] on input "text" at bounding box center [430, 119] width 240 height 22
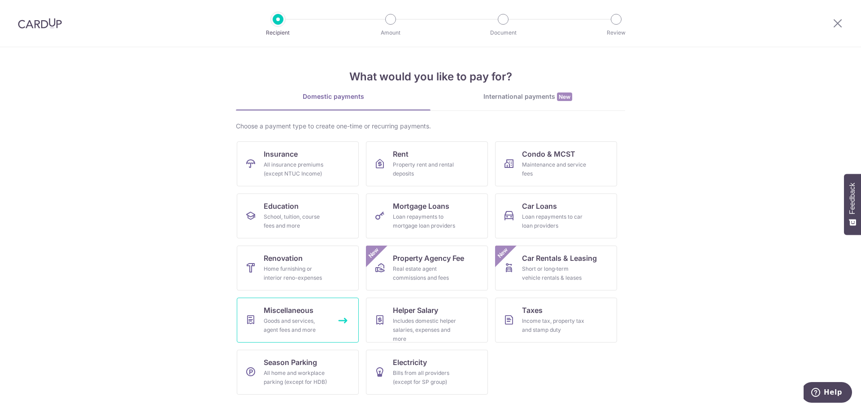
click at [304, 309] on span "Miscellaneous" at bounding box center [289, 309] width 50 height 11
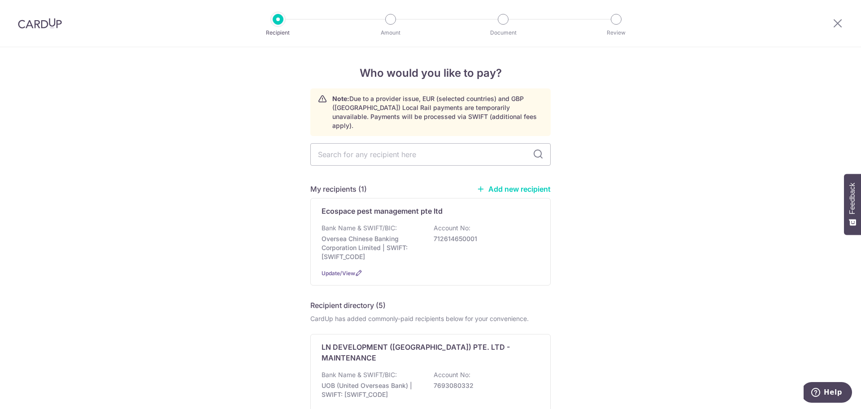
click at [523, 184] on link "Add new recipient" at bounding box center [514, 188] width 74 height 9
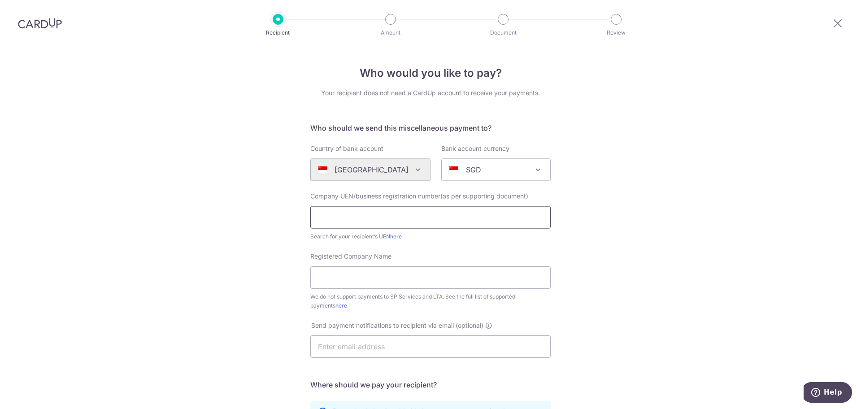
click at [403, 222] on input "text" at bounding box center [430, 217] width 240 height 22
type input "lawrence landscape and construction pte ltd"
drag, startPoint x: 465, startPoint y: 217, endPoint x: 294, endPoint y: 212, distance: 171.4
click at [294, 212] on div "Who would you like to pay? Your recipient does not need a CardUp account to rec…" at bounding box center [430, 325] width 861 height 556
drag, startPoint x: 367, startPoint y: 275, endPoint x: 366, endPoint y: 268, distance: 7.2
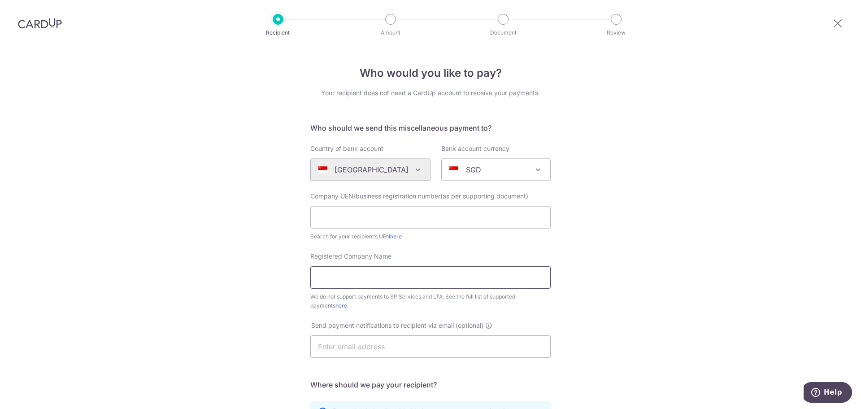
click at [367, 275] on input "Registered Company Name" at bounding box center [430, 277] width 240 height 22
paste input "lawrence landscape and construction pte ltd"
type input "lawrence landscape and construction pte ltd"
click at [389, 217] on input "text" at bounding box center [430, 217] width 240 height 22
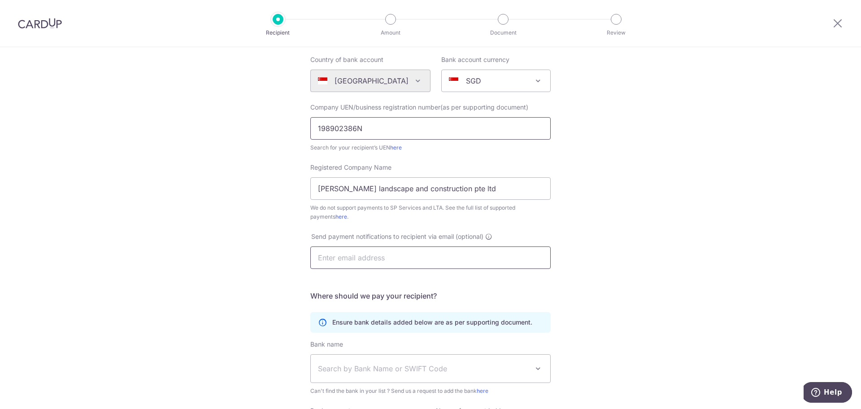
scroll to position [90, 0]
type input "198902386N"
click at [399, 256] on input "text" at bounding box center [430, 256] width 240 height 22
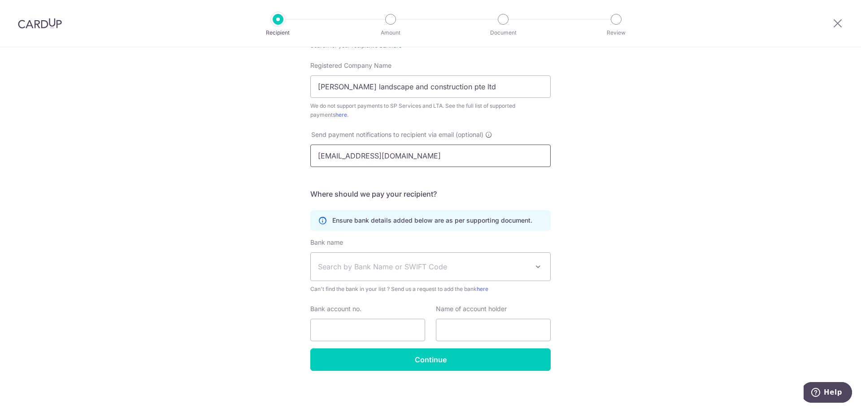
scroll to position [195, 0]
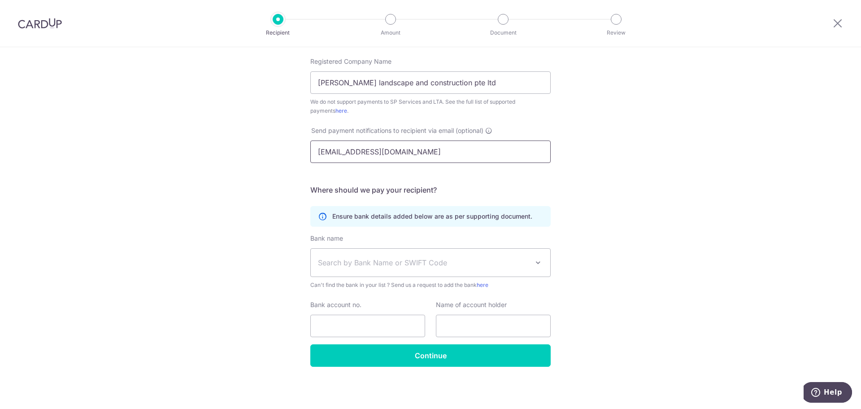
type input "accounts@lawrencelandscape.net"
click at [431, 262] on span "Search by Bank Name or SWIFT Code" at bounding box center [423, 262] width 211 height 11
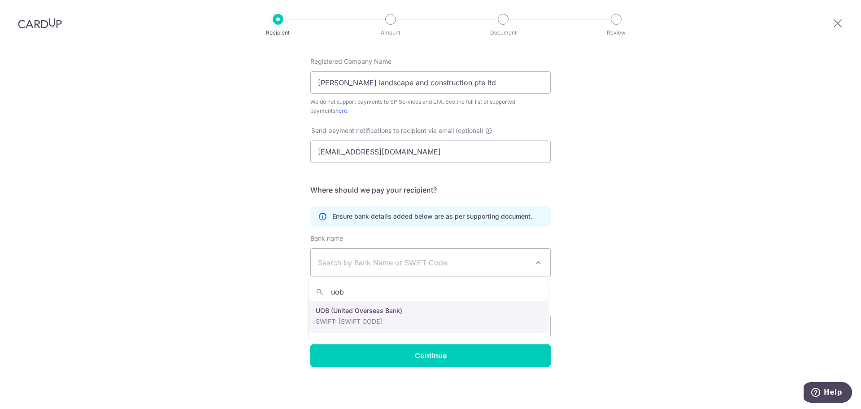
type input "uob"
select select "18"
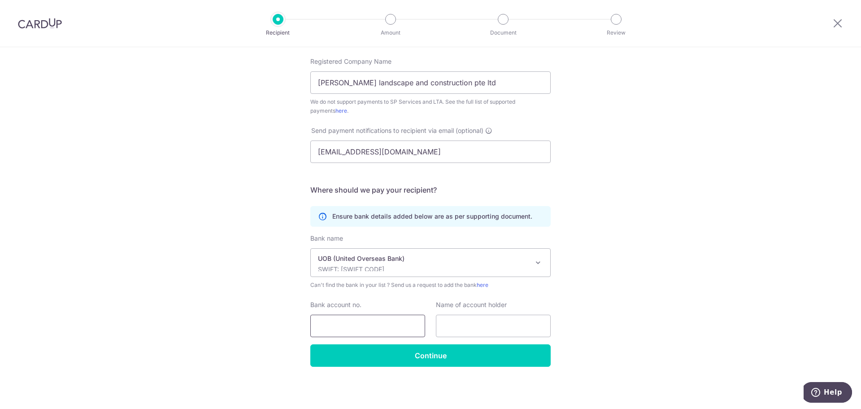
click at [361, 334] on input "Bank account no." at bounding box center [367, 325] width 115 height 22
type input "1223045850"
drag, startPoint x: 494, startPoint y: 86, endPoint x: 291, endPoint y: 77, distance: 202.9
click at [291, 77] on div "Who would you like to pay? Your recipient does not need a CardUp account to rec…" at bounding box center [430, 130] width 861 height 556
click at [461, 322] on input "text" at bounding box center [493, 325] width 115 height 22
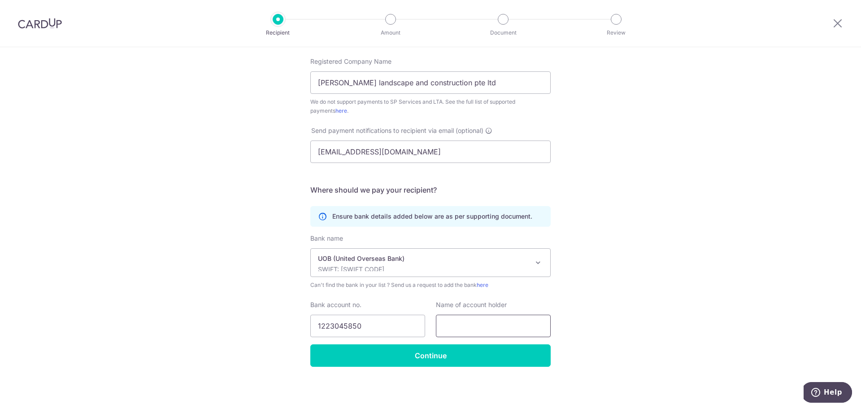
paste input "lawrence landscape and construction pte ltd"
click at [476, 328] on input "lawrence landscape and construction pte ltd" at bounding box center [493, 325] width 115 height 22
drag, startPoint x: 544, startPoint y: 327, endPoint x: 345, endPoint y: 315, distance: 198.6
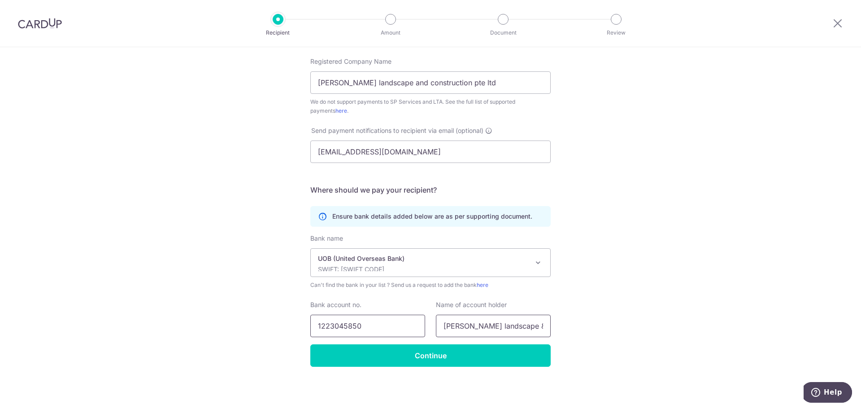
click at [345, 315] on div "Bank account no. 1223045850 Name of account holder lawrence landscape & constru…" at bounding box center [430, 318] width 251 height 37
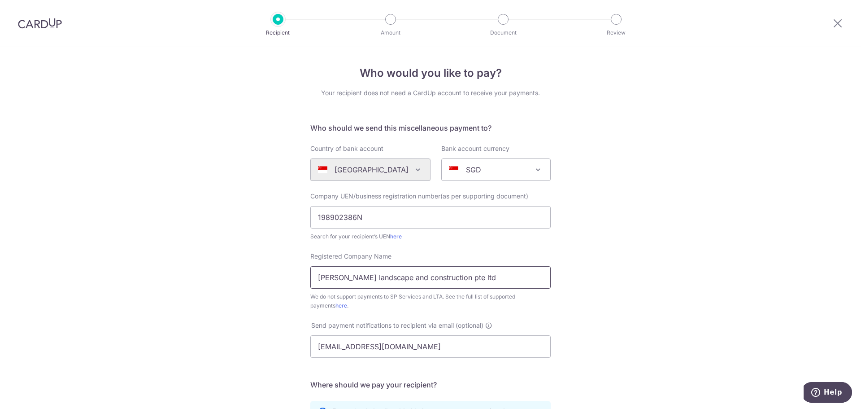
type input "lawrence landscape & construction pte ltd"
drag, startPoint x: 486, startPoint y: 278, endPoint x: 226, endPoint y: 271, distance: 260.6
click at [226, 271] on div "Who would you like to pay? Your recipient does not need a CardUp account to rec…" at bounding box center [430, 325] width 861 height 556
paste input "&"
click at [513, 278] on input "lawrence landscape & construction pte ltd" at bounding box center [430, 277] width 240 height 22
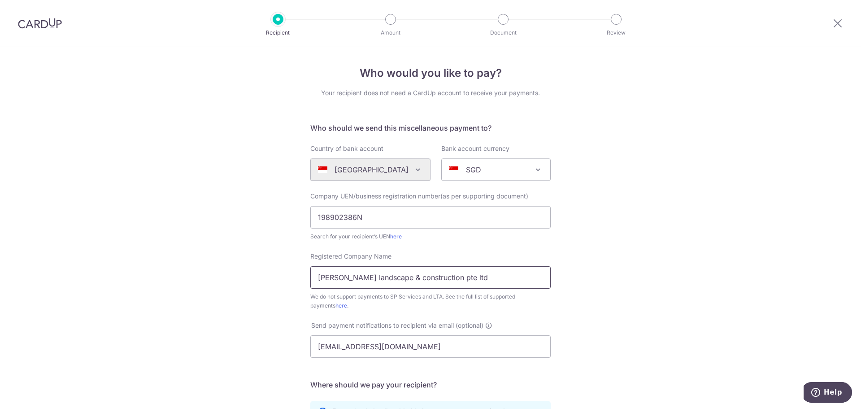
type input "lawrence landscape & construction pte ltd"
click at [620, 278] on div "Who would you like to pay? Your recipient does not need a CardUp account to rec…" at bounding box center [430, 325] width 861 height 556
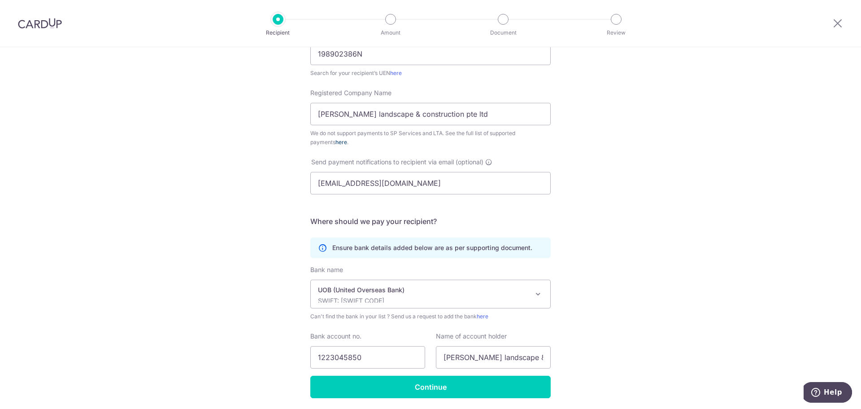
scroll to position [195, 0]
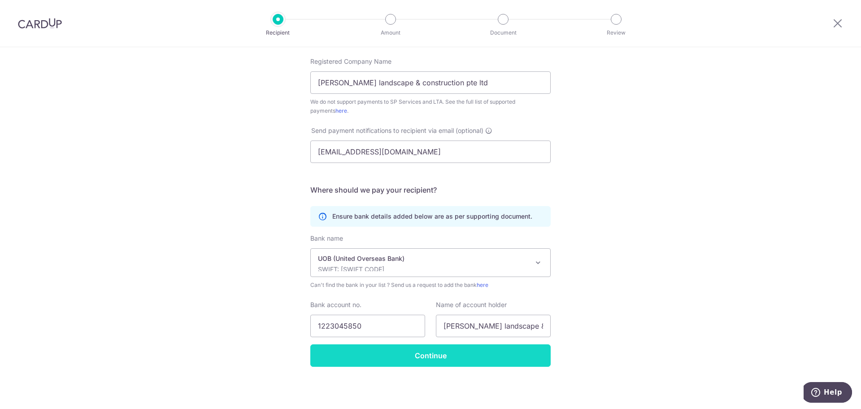
click at [434, 351] on input "Continue" at bounding box center [430, 355] width 240 height 22
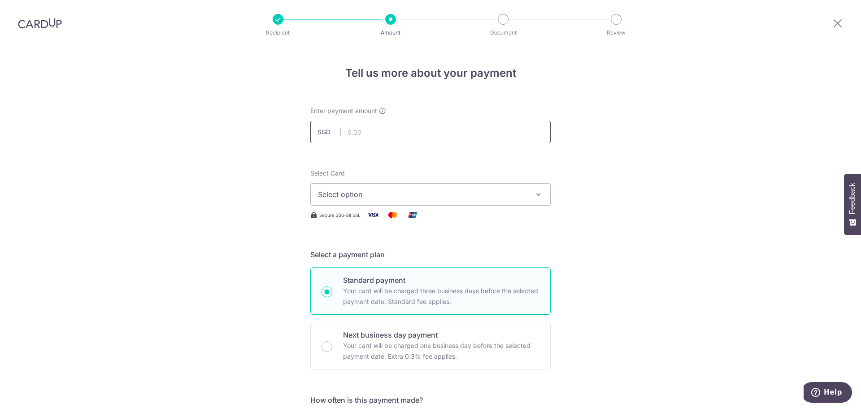
click at [374, 138] on input "text" at bounding box center [430, 132] width 240 height 22
type input "981.00"
click at [436, 115] on div "Enter payment amount SGD 981.00 981.00" at bounding box center [430, 124] width 240 height 37
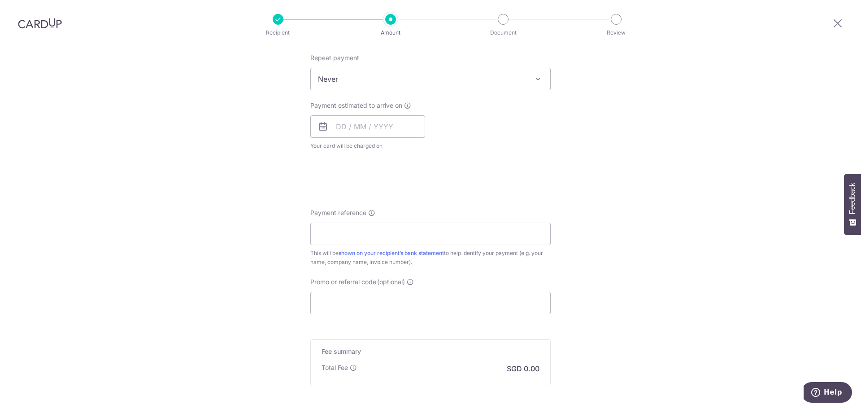
scroll to position [450, 0]
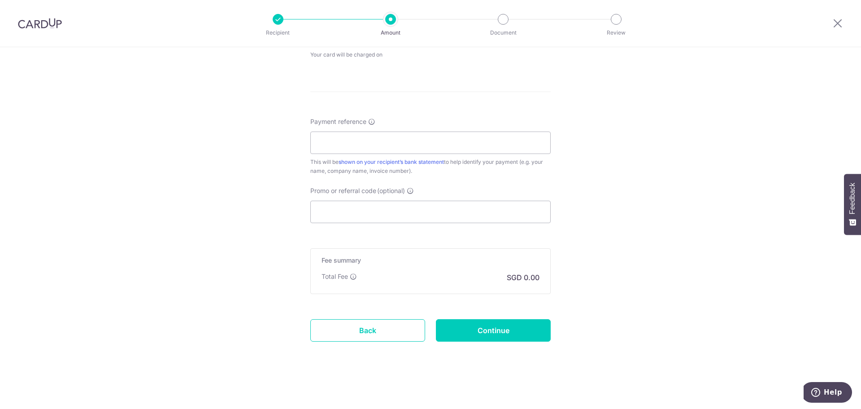
click at [581, 197] on div "Tell us more about your payment Enter payment amount SGD 981.00 981.00 Recipien…" at bounding box center [430, 2] width 861 height 811
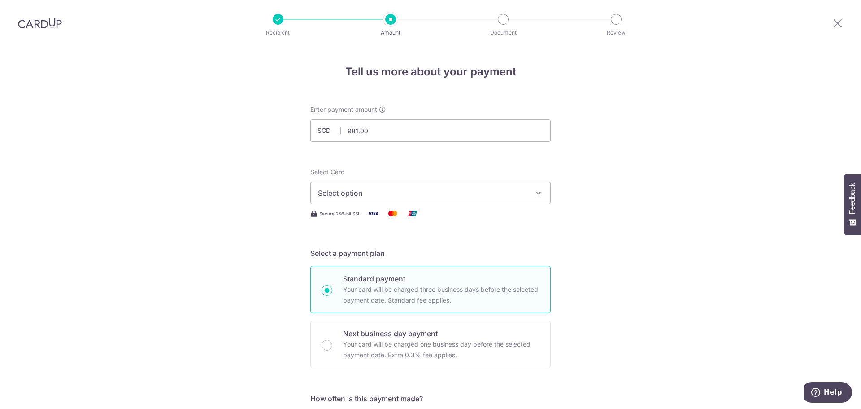
scroll to position [0, 0]
